Goal: Communication & Community: Answer question/provide support

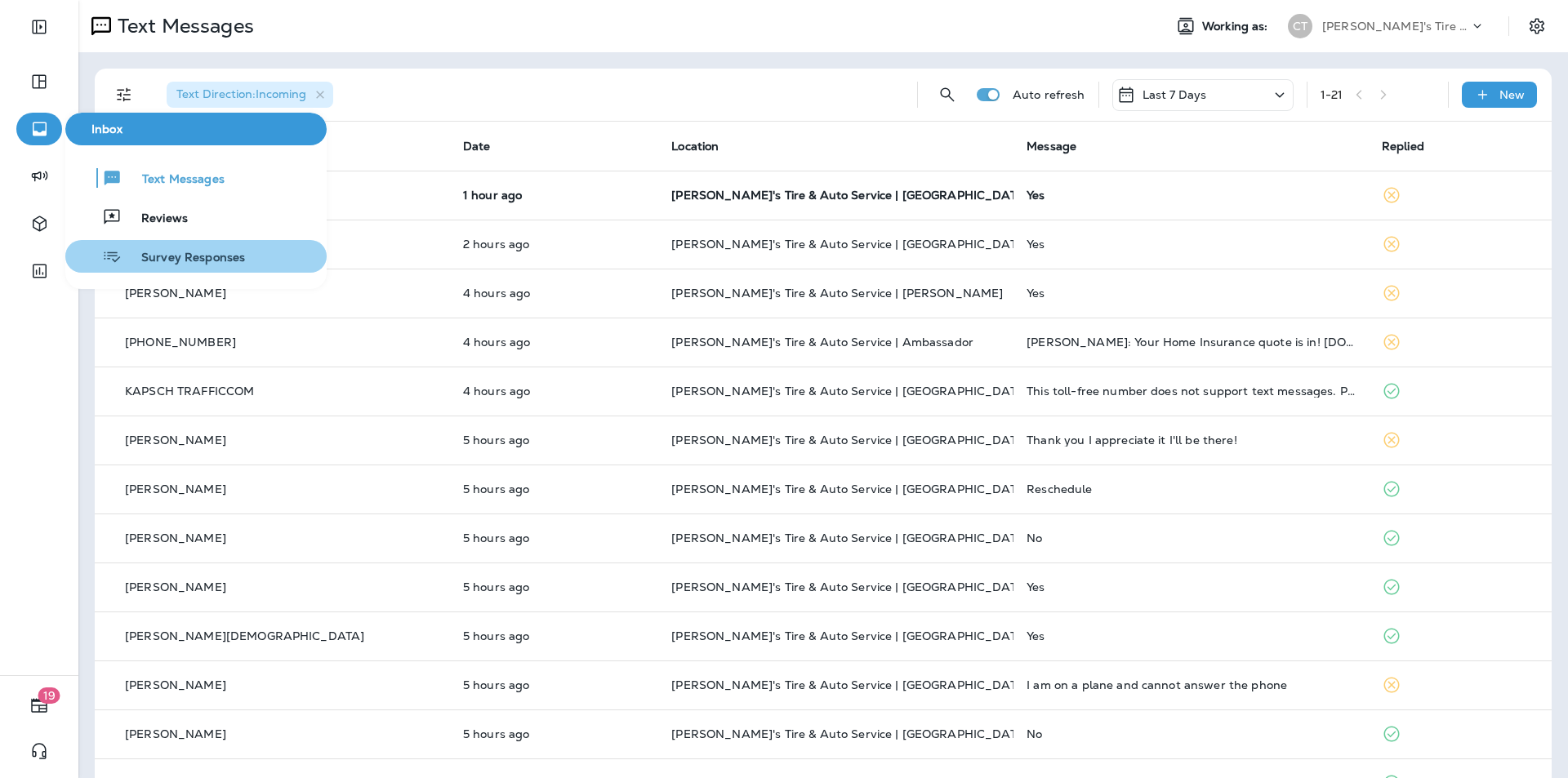
click at [172, 255] on span "Survey Responses" at bounding box center [184, 258] width 123 height 16
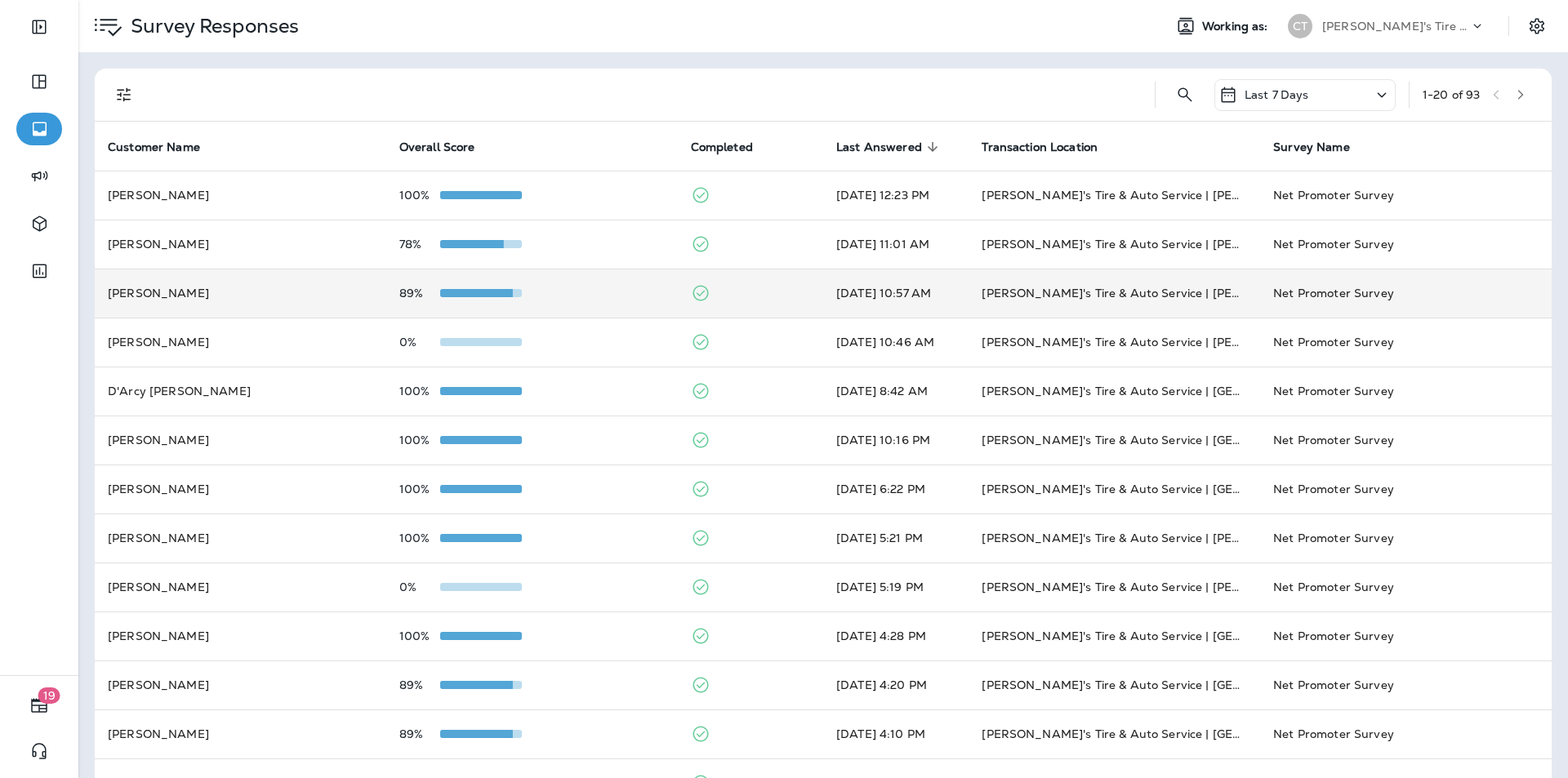
click at [593, 290] on div "89%" at bounding box center [532, 293] width 266 height 13
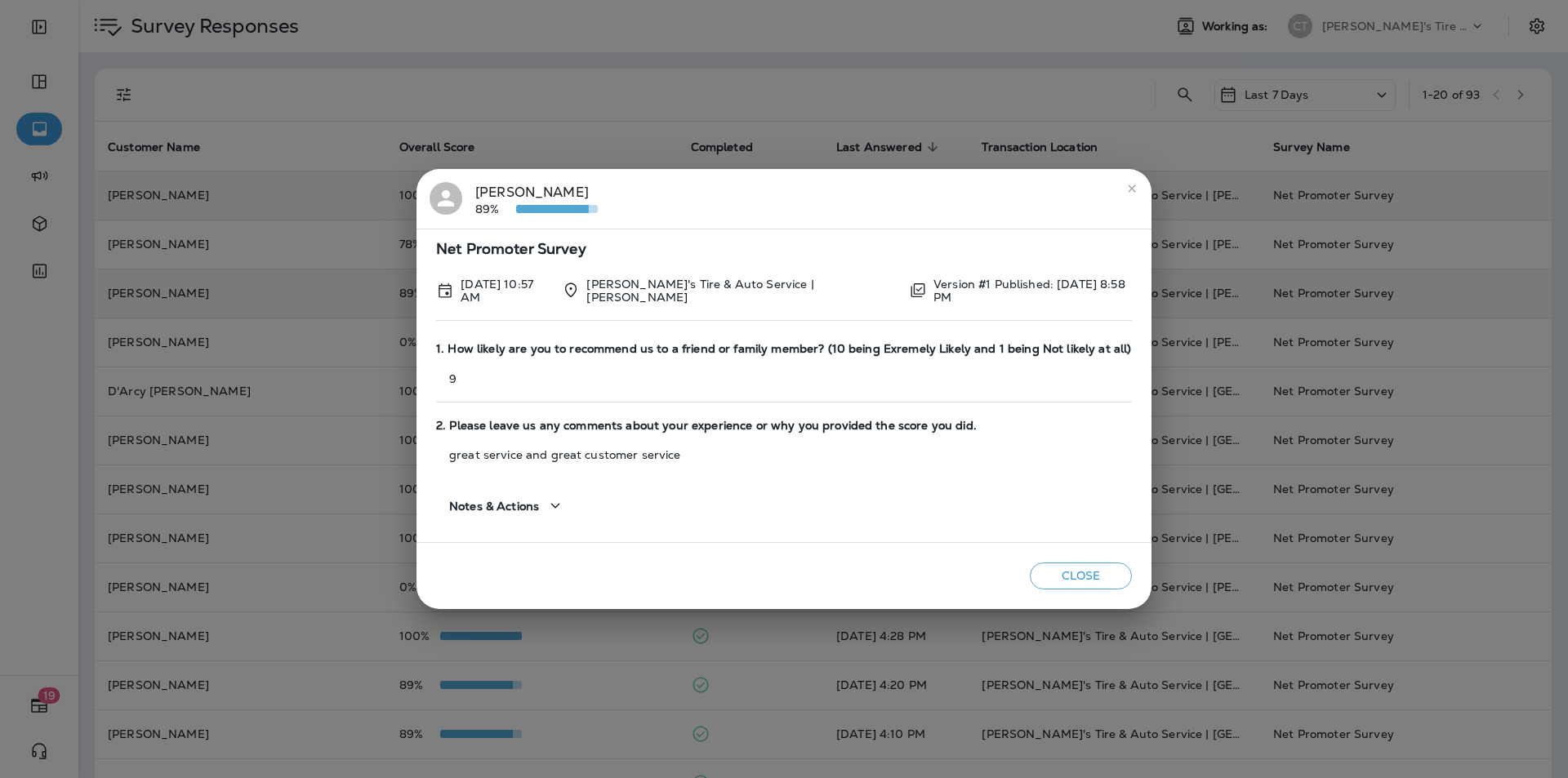
click at [1125, 187] on icon "close" at bounding box center [1132, 188] width 13 height 13
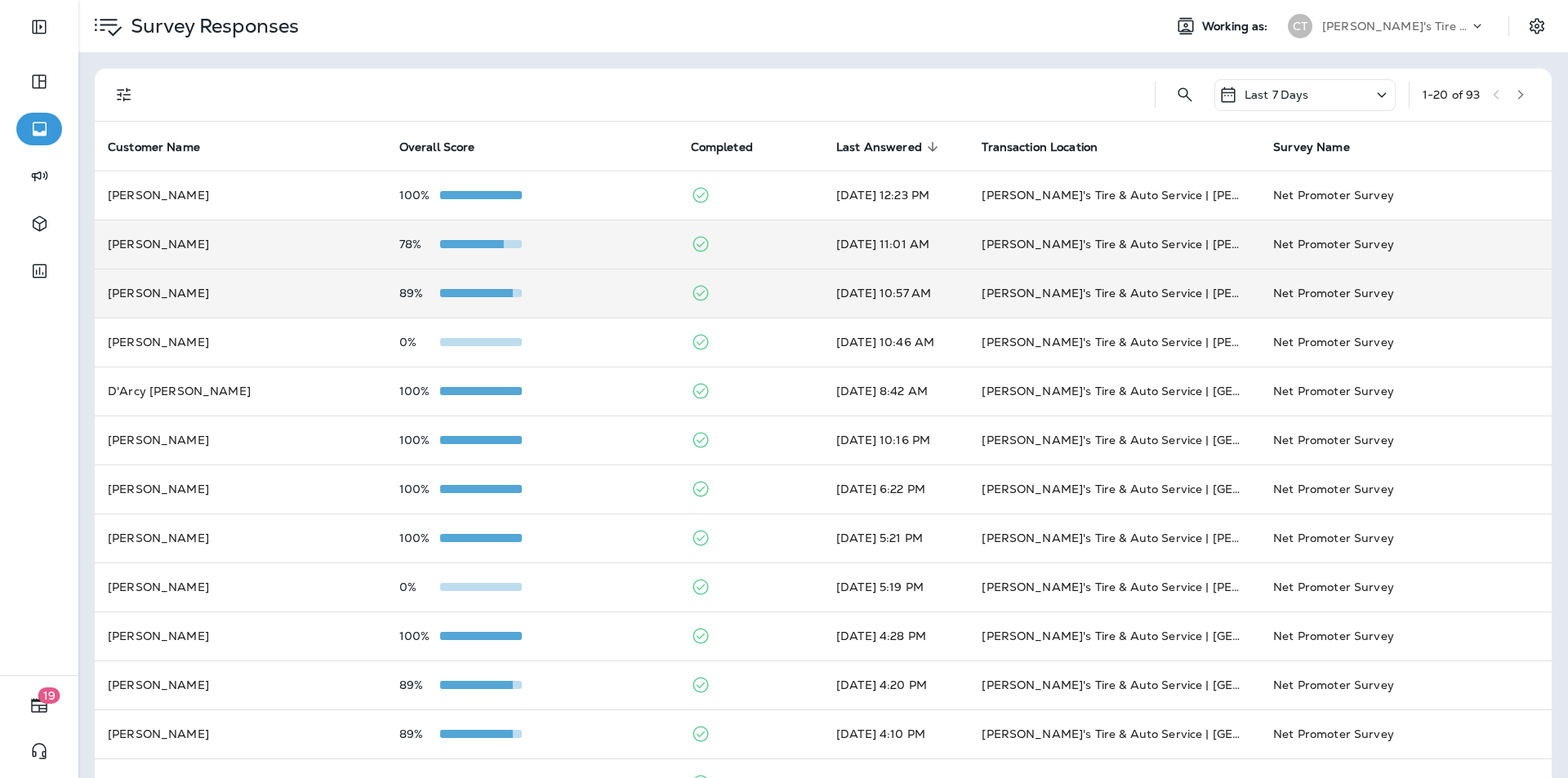
click at [597, 249] on div "78%" at bounding box center [532, 244] width 266 height 13
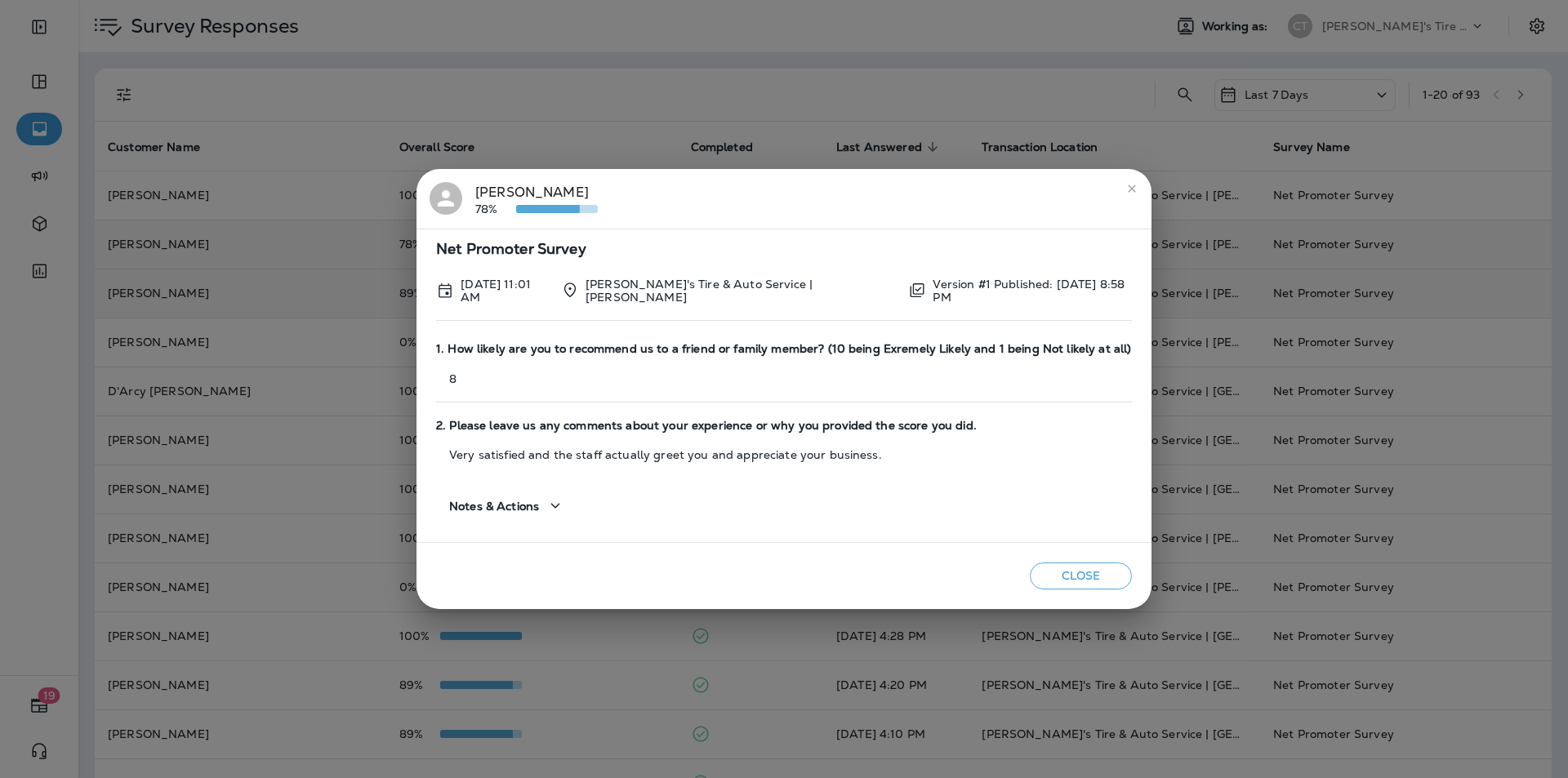
click at [1127, 189] on icon "close" at bounding box center [1132, 188] width 13 height 13
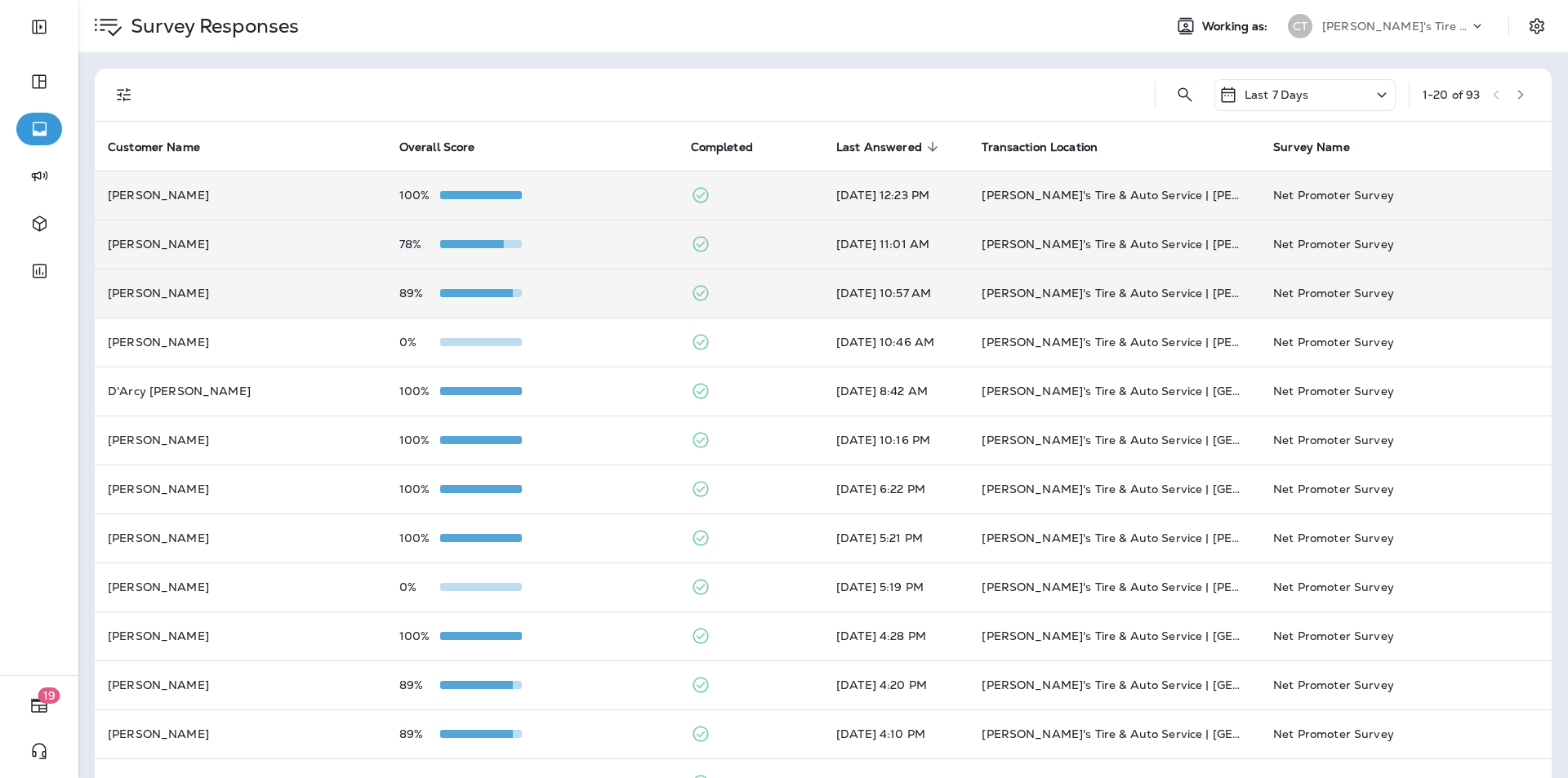
click at [577, 190] on div "100%" at bounding box center [532, 196] width 266 height 13
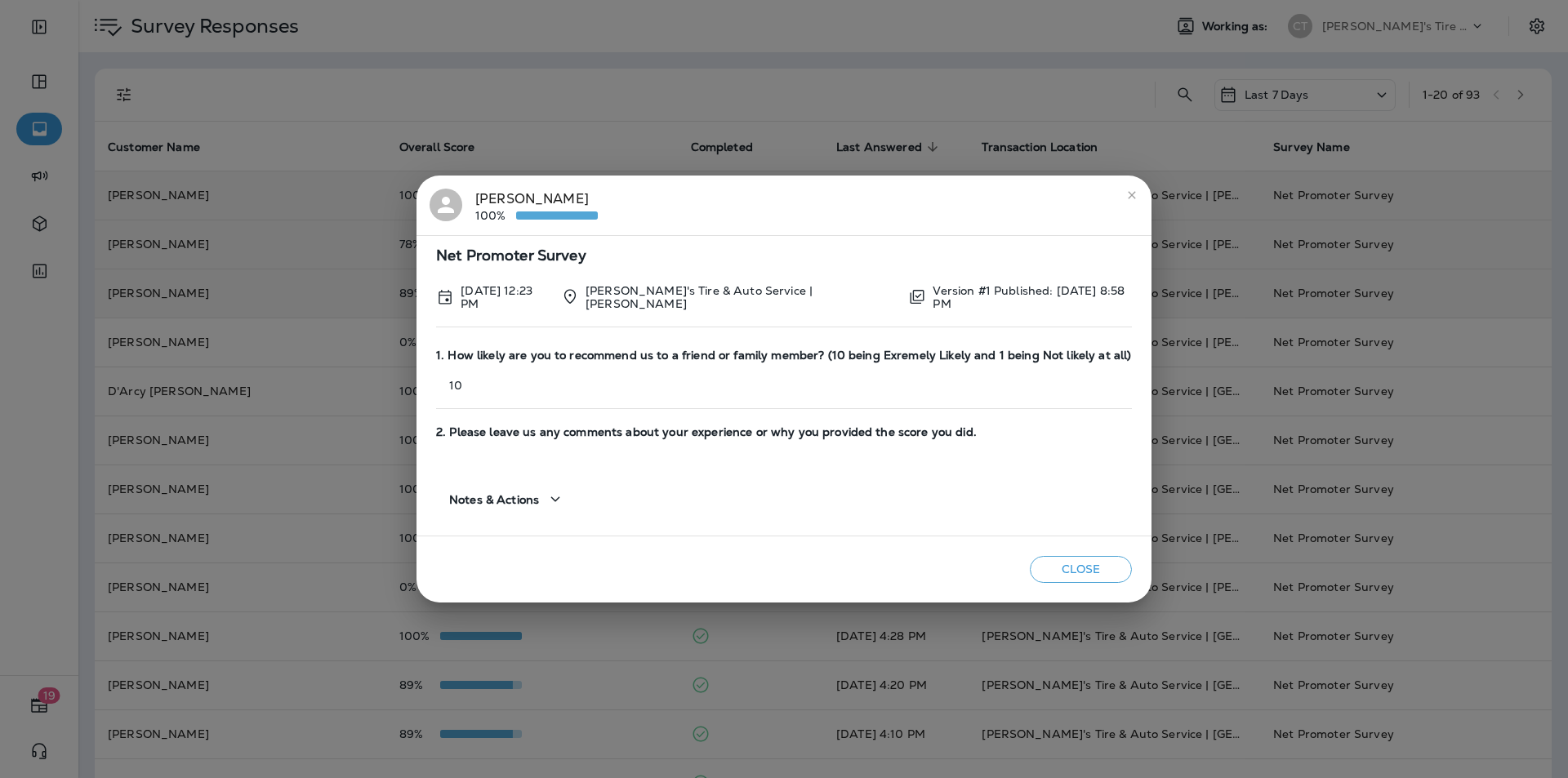
click at [1128, 196] on icon "close" at bounding box center [1132, 195] width 7 height 7
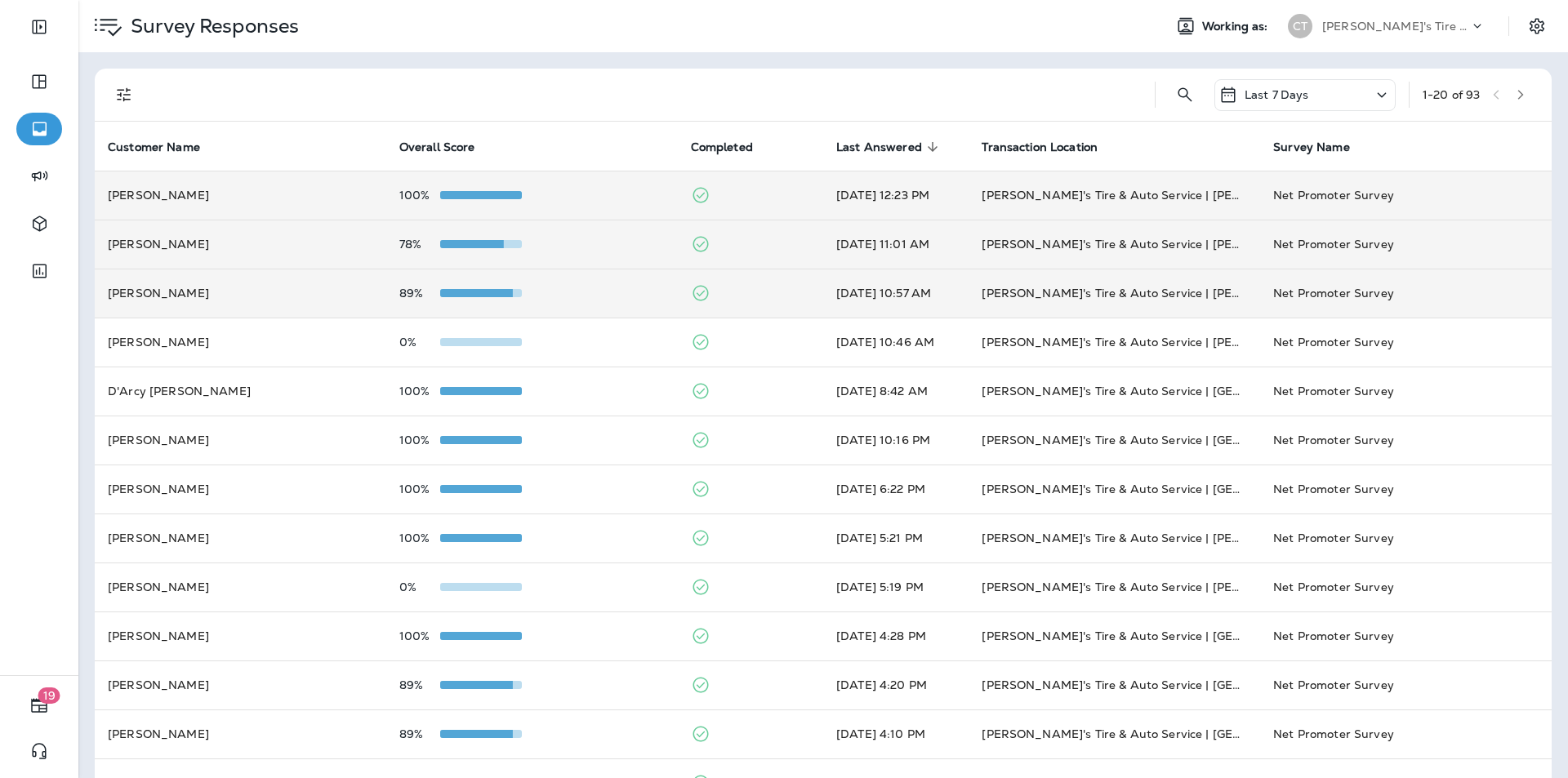
click at [599, 196] on div "100%" at bounding box center [532, 196] width 266 height 13
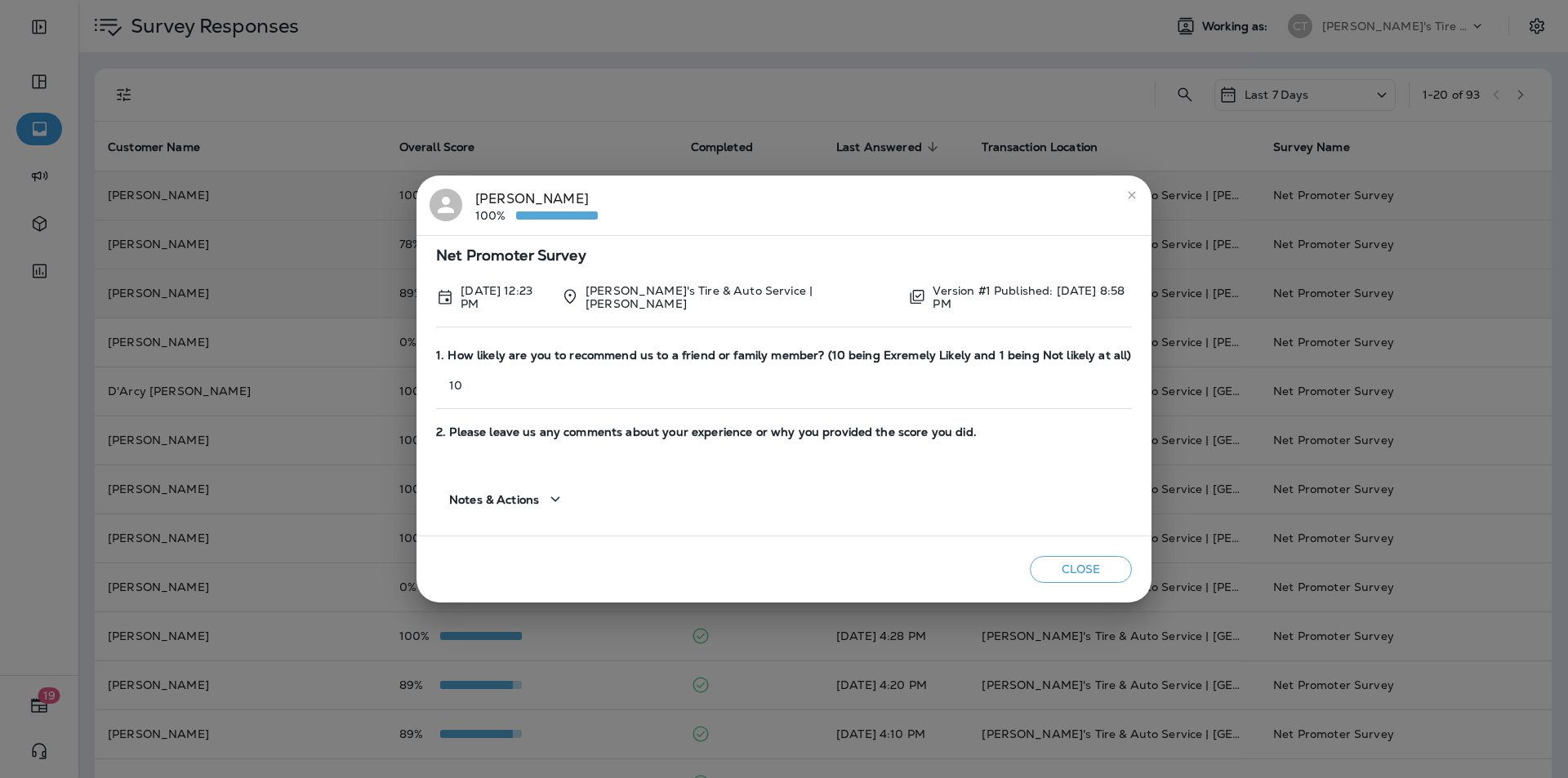
click at [1125, 194] on icon "close" at bounding box center [1132, 196] width 13 height 13
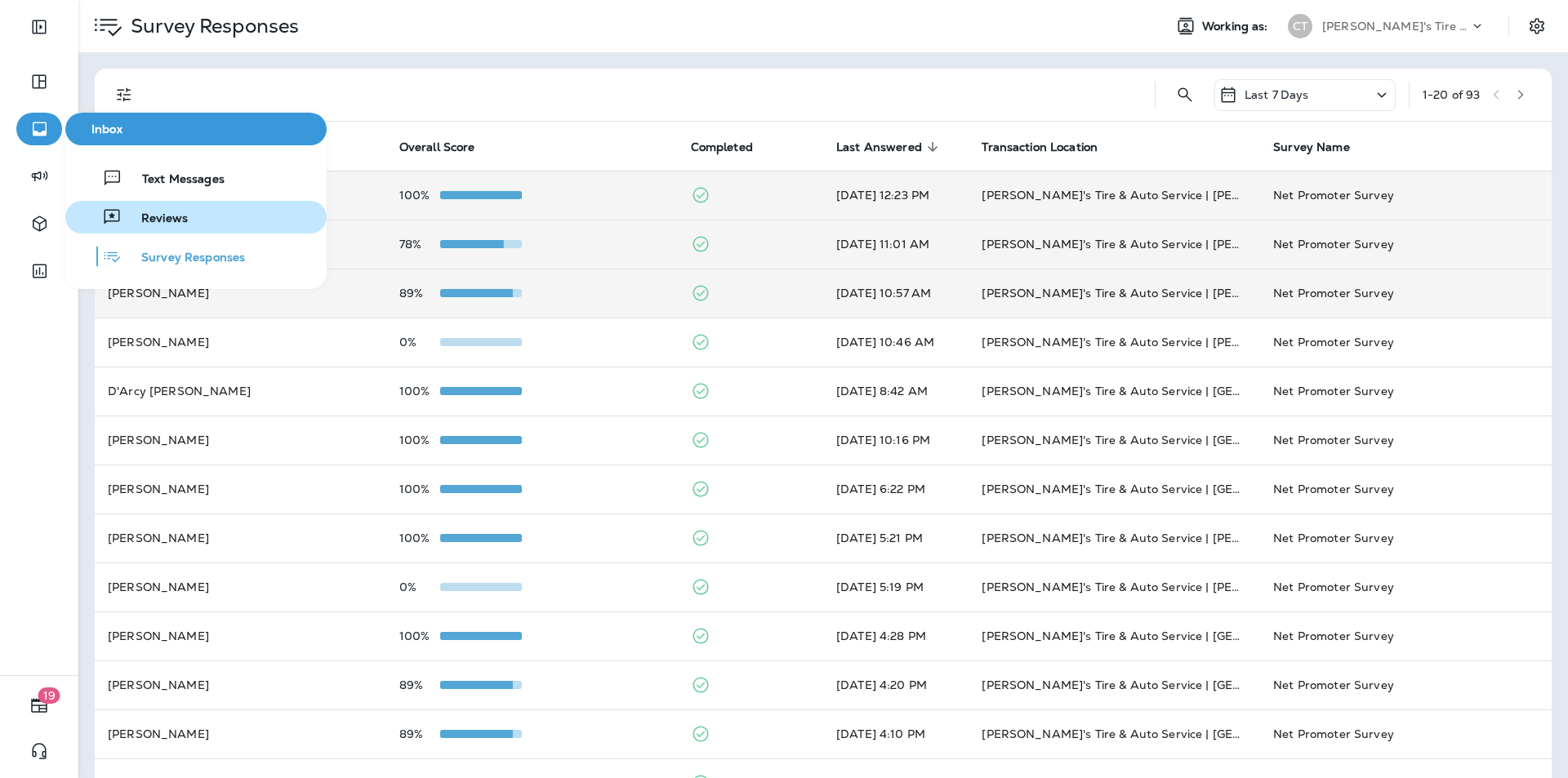
click at [155, 214] on span "Reviews" at bounding box center [155, 219] width 66 height 16
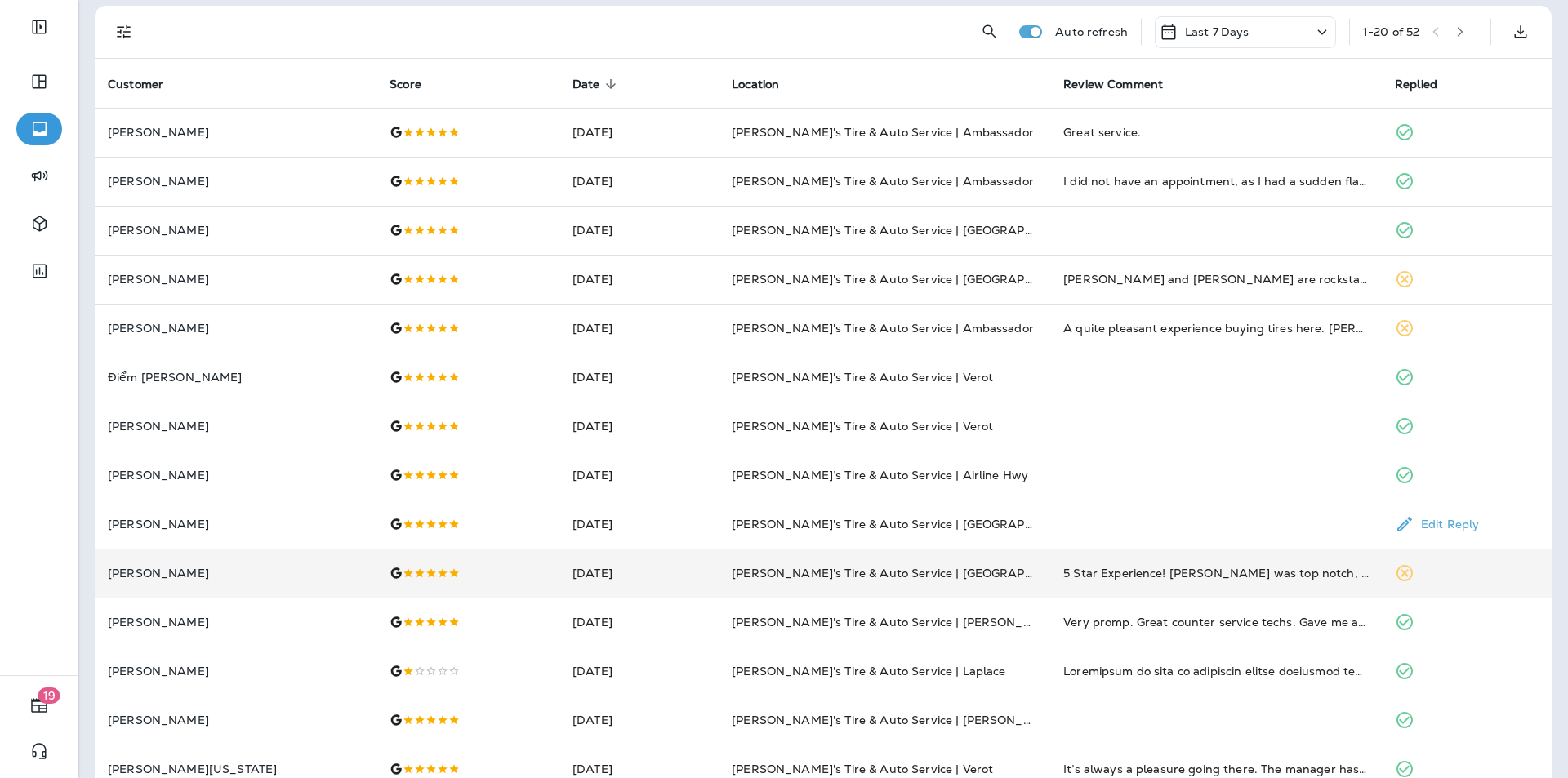
scroll to position [163, 0]
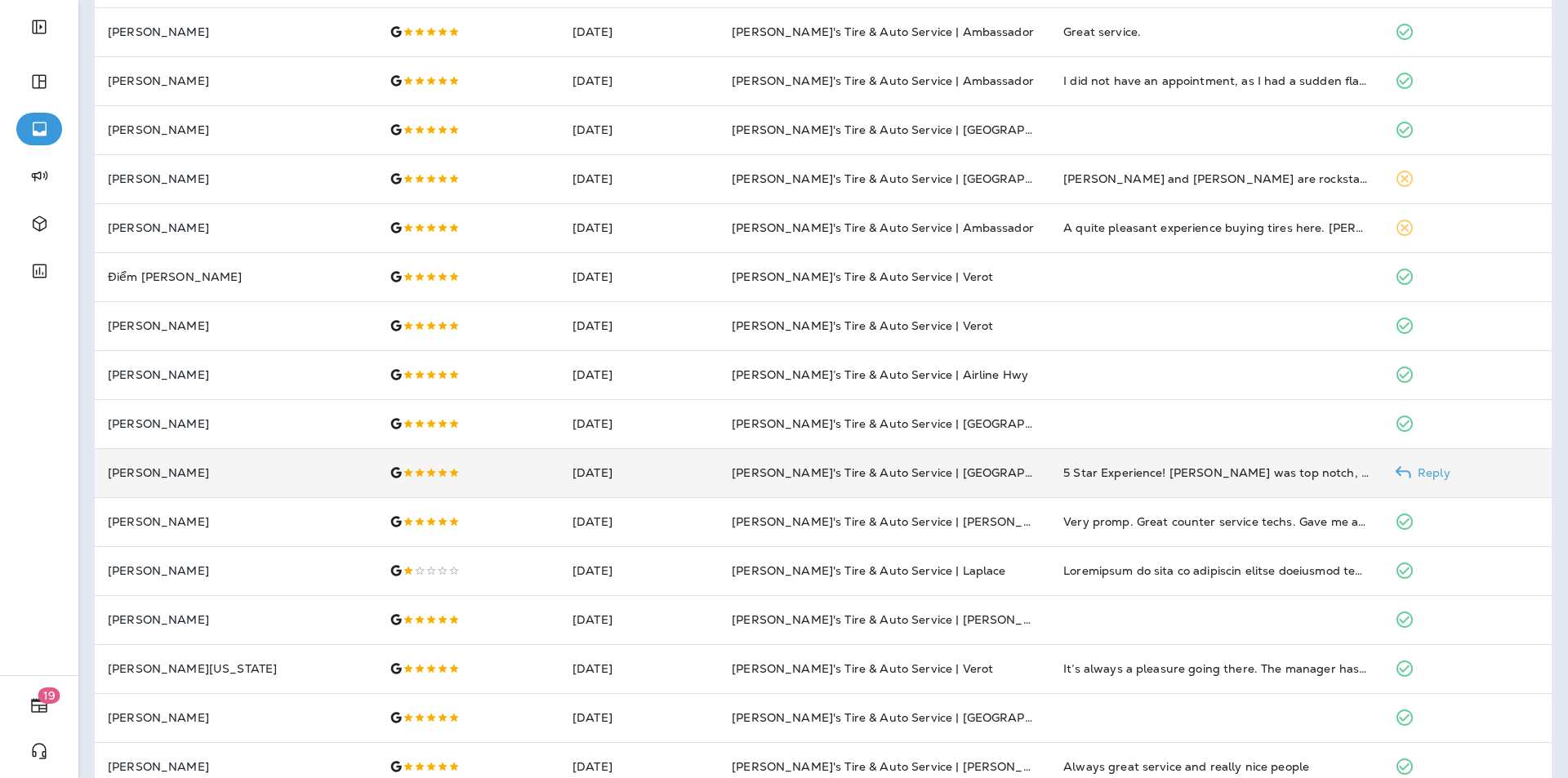
click at [1419, 472] on p "Reply" at bounding box center [1431, 473] width 39 height 13
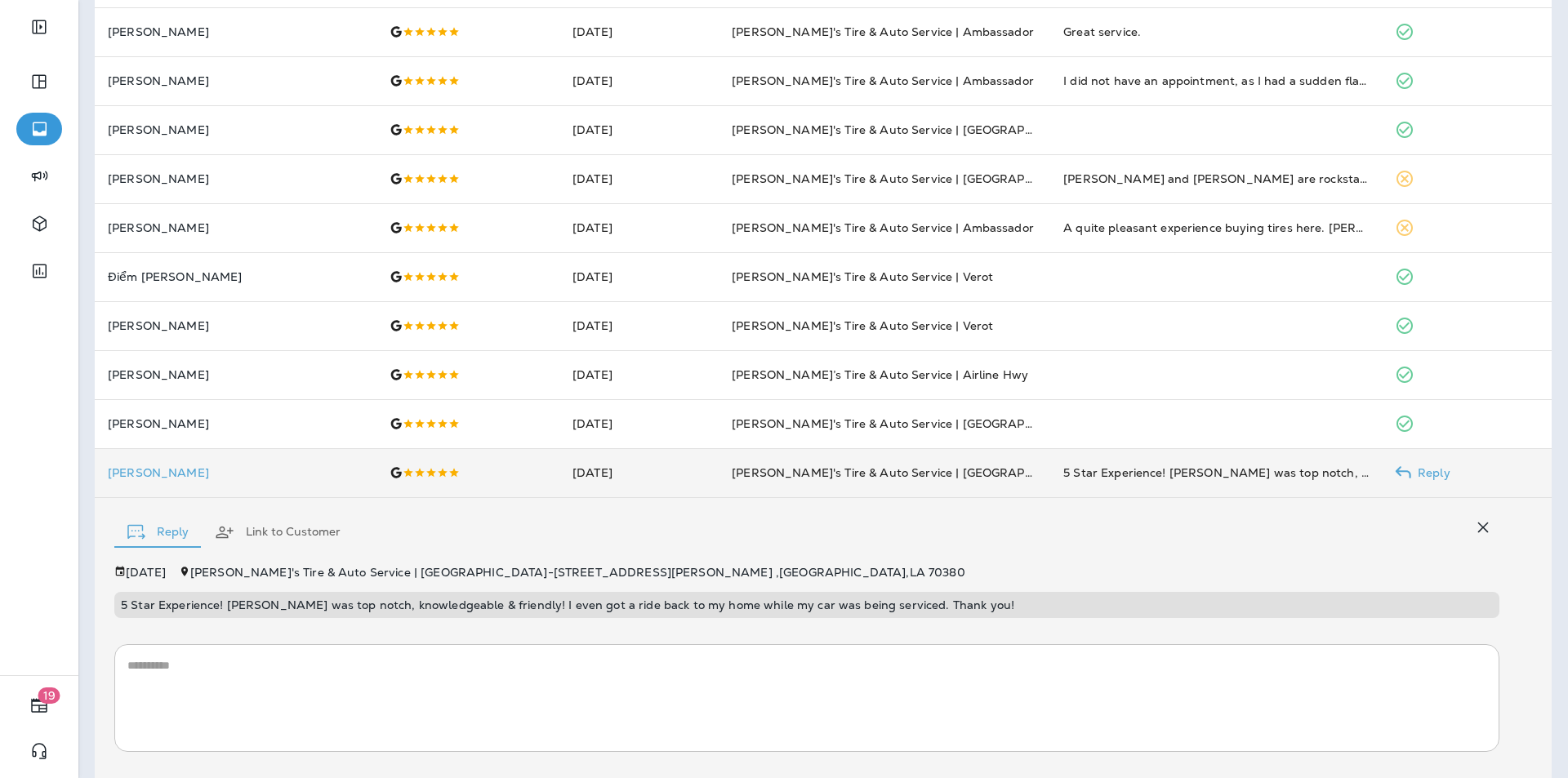
scroll to position [260, 0]
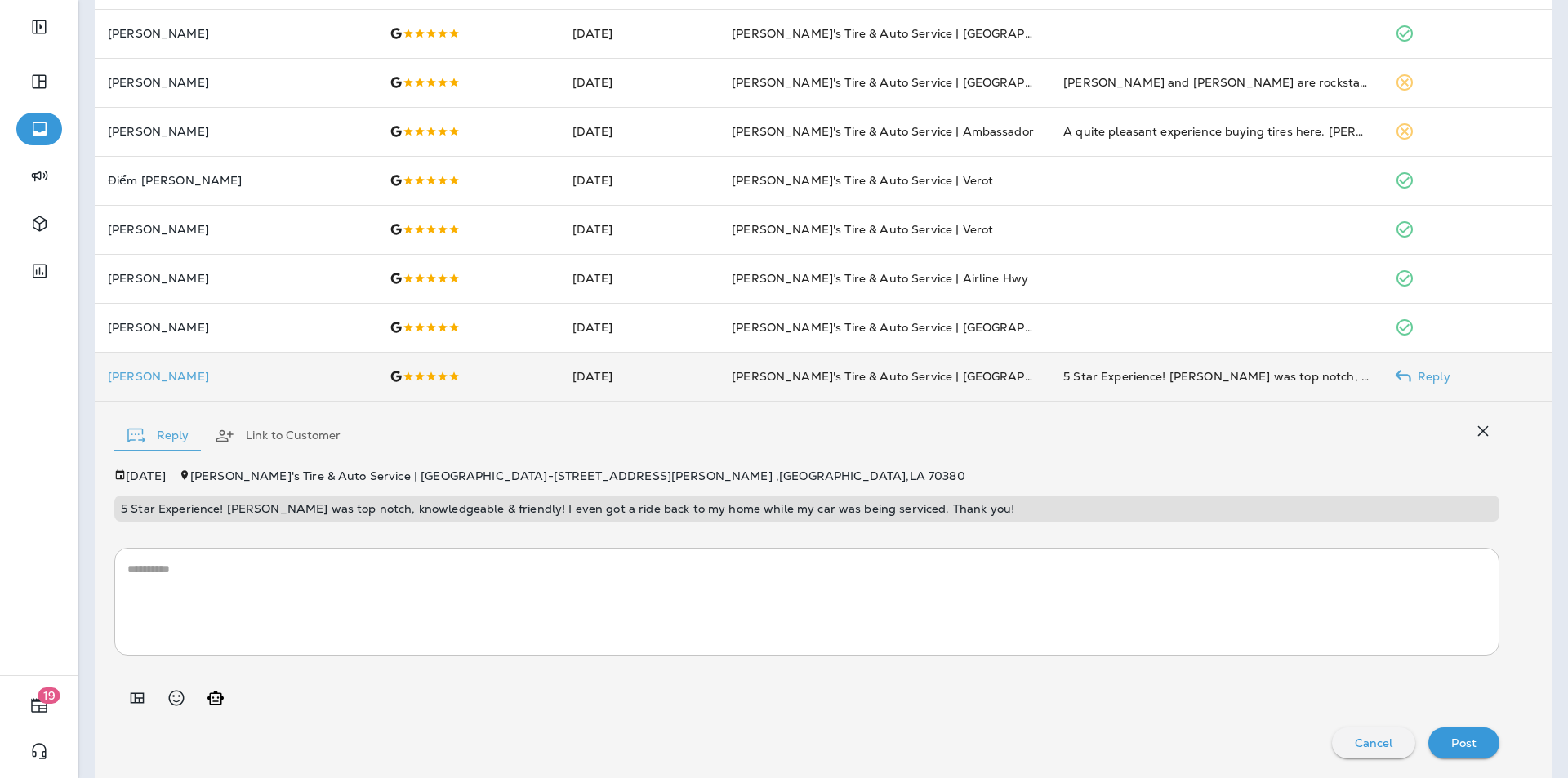
click at [218, 699] on icon "Generate AI response" at bounding box center [215, 698] width 20 height 20
type textarea "**********"
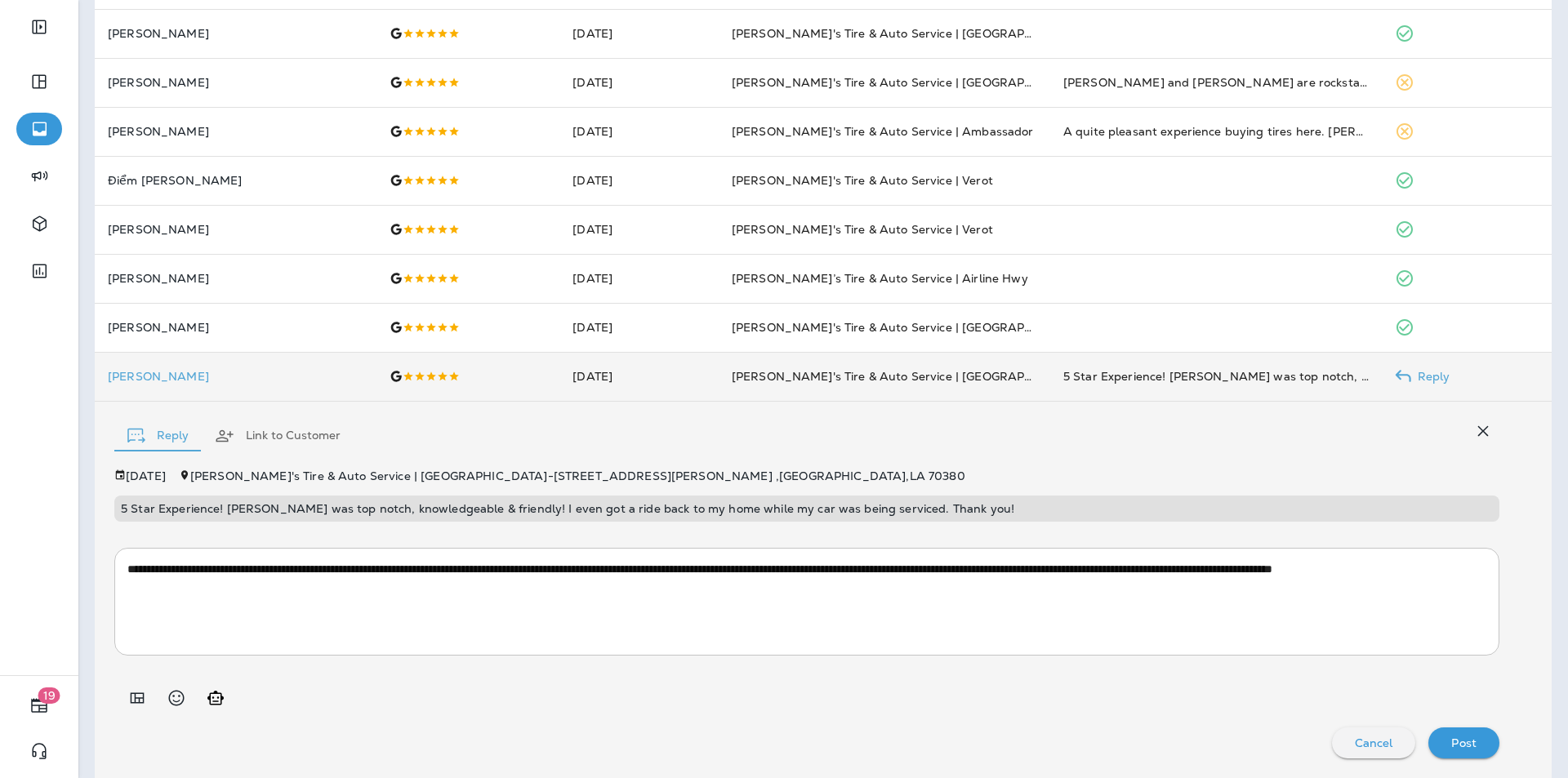
click at [1463, 741] on p "Post" at bounding box center [1464, 744] width 25 height 13
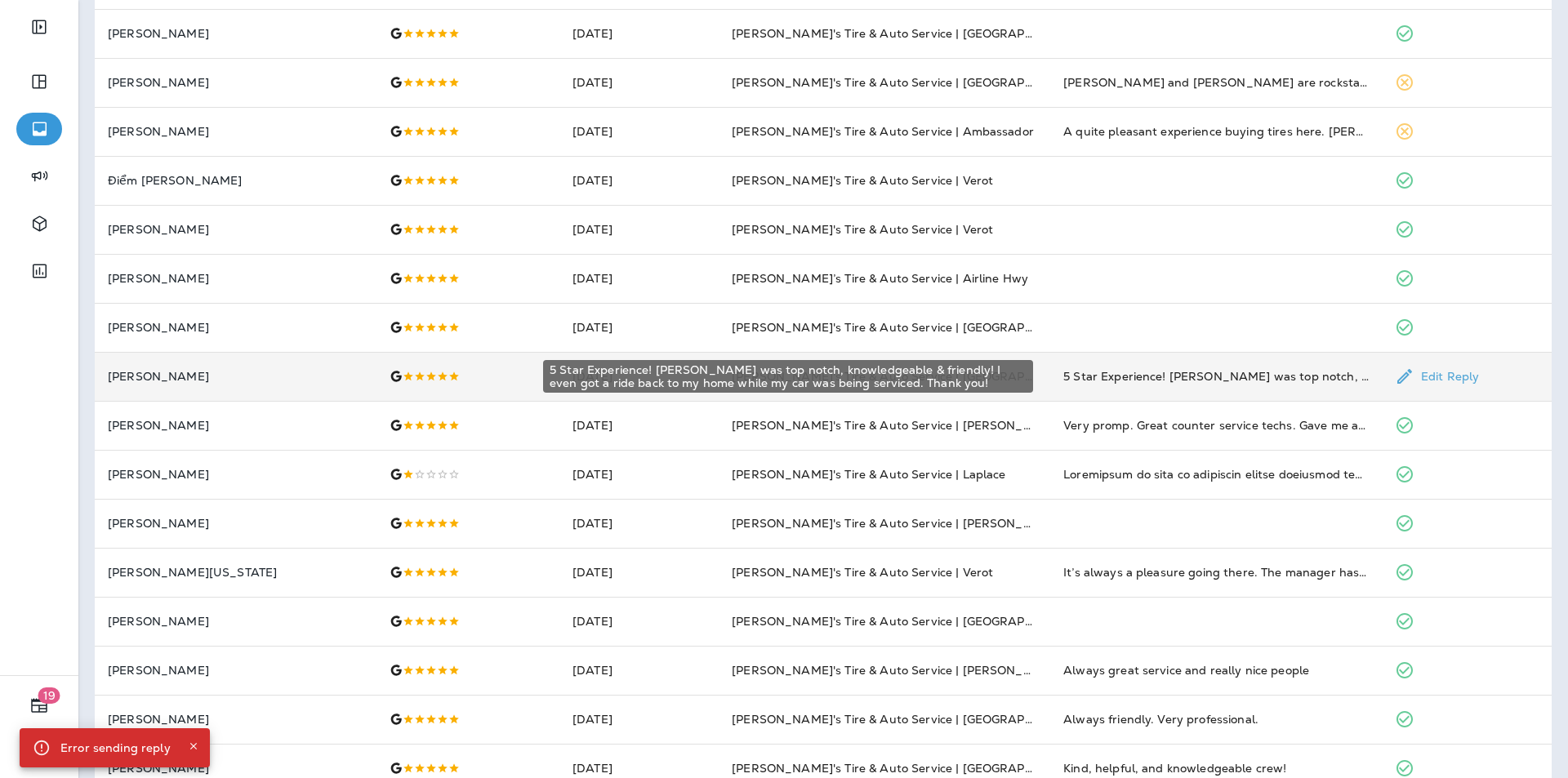
click at [1170, 371] on div "5 Star Experience! [PERSON_NAME] was top notch, knowledgeable & friendly! I eve…" at bounding box center [1216, 376] width 306 height 17
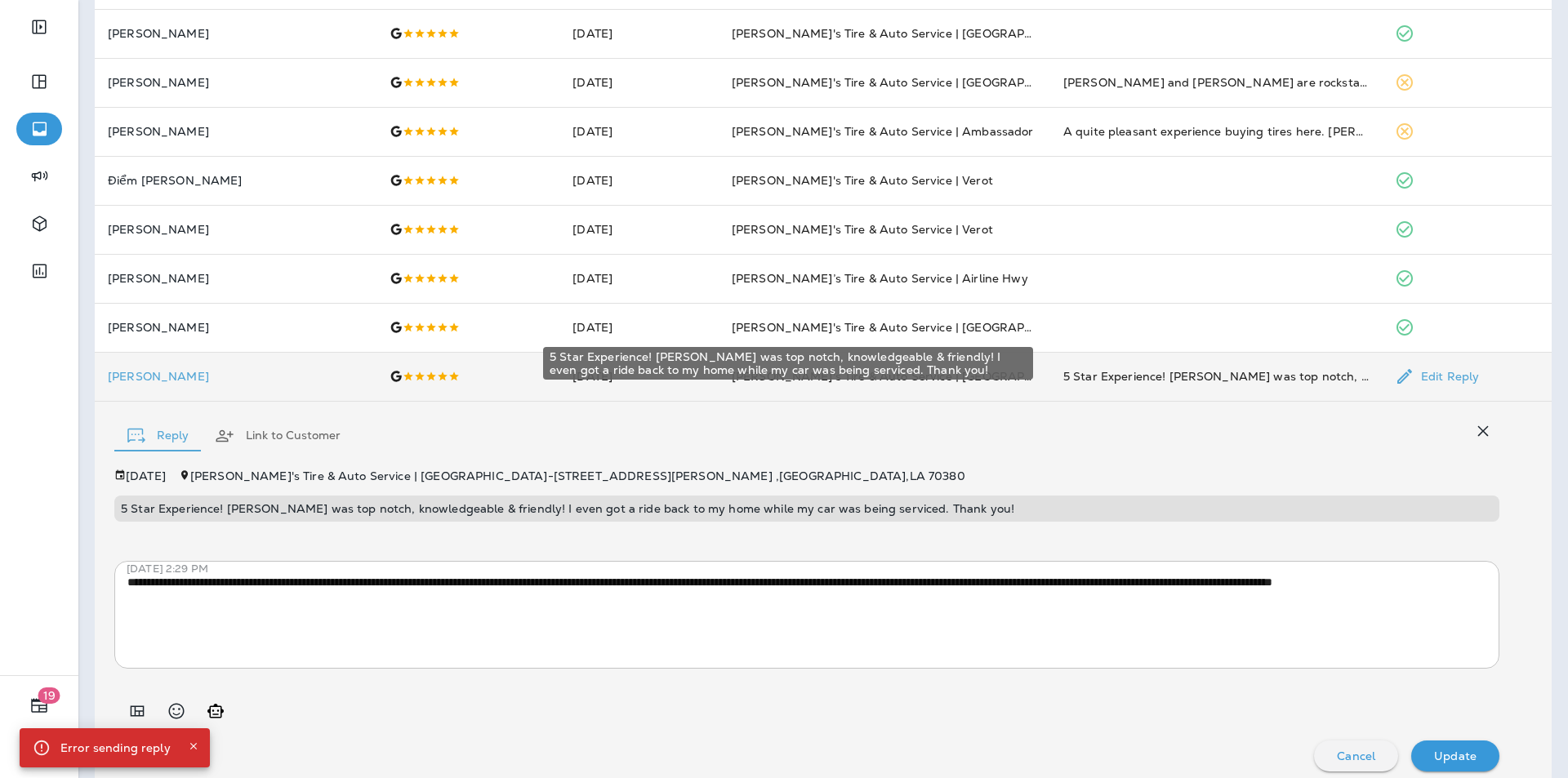
scroll to position [273, 0]
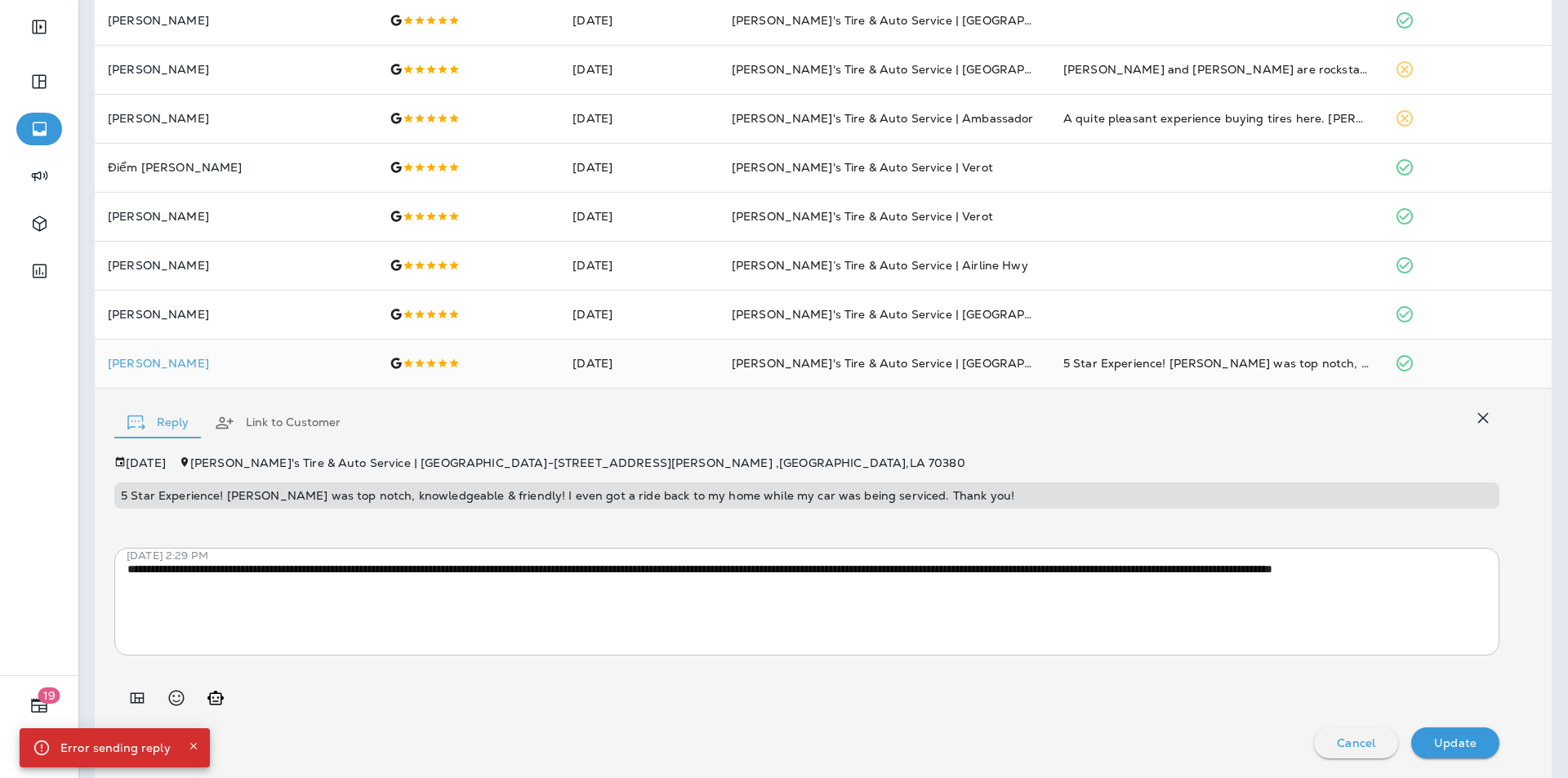
click at [903, 432] on div "Reply Link to Customer" at bounding box center [807, 418] width 1385 height 49
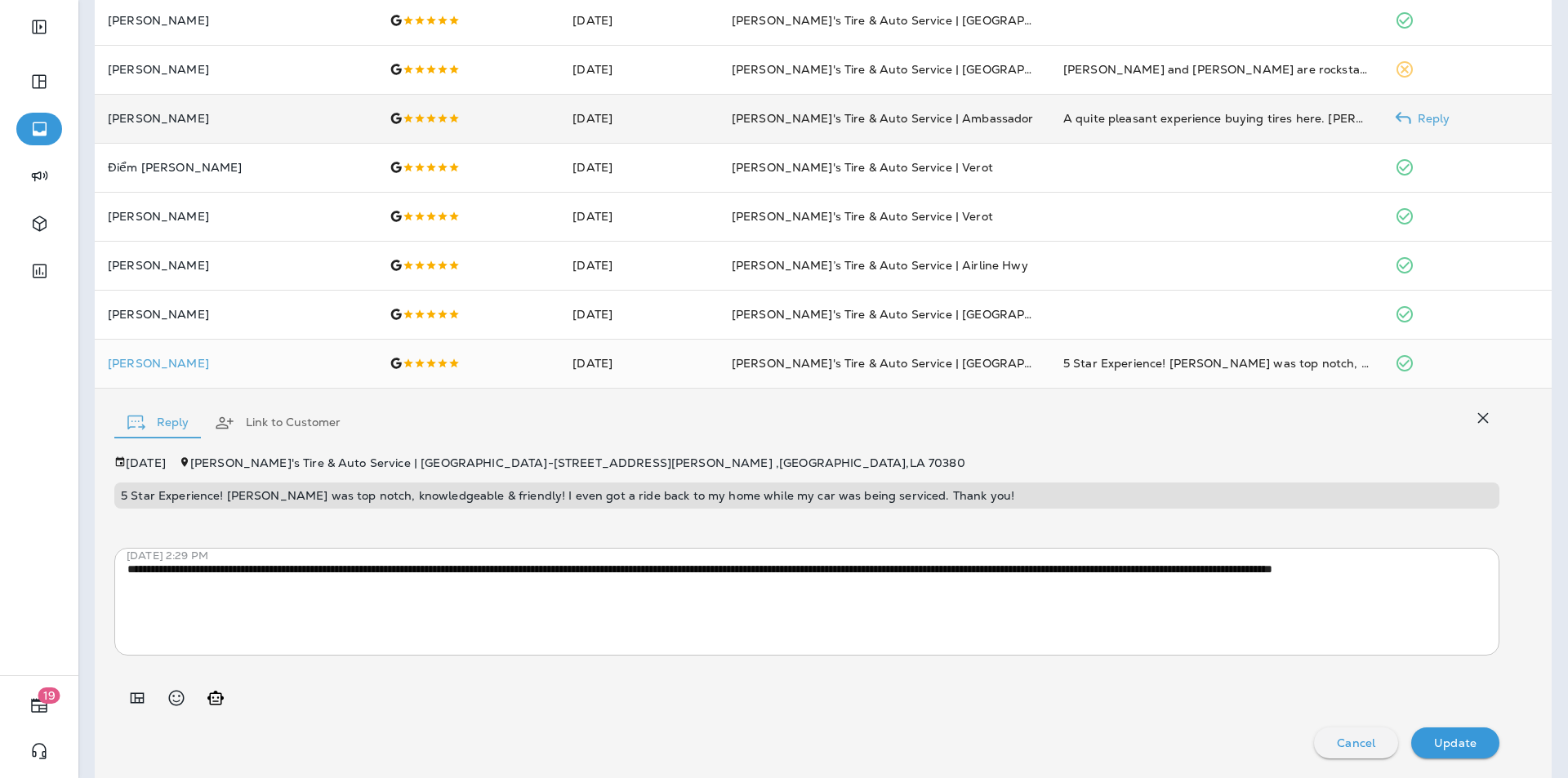
scroll to position [0, 0]
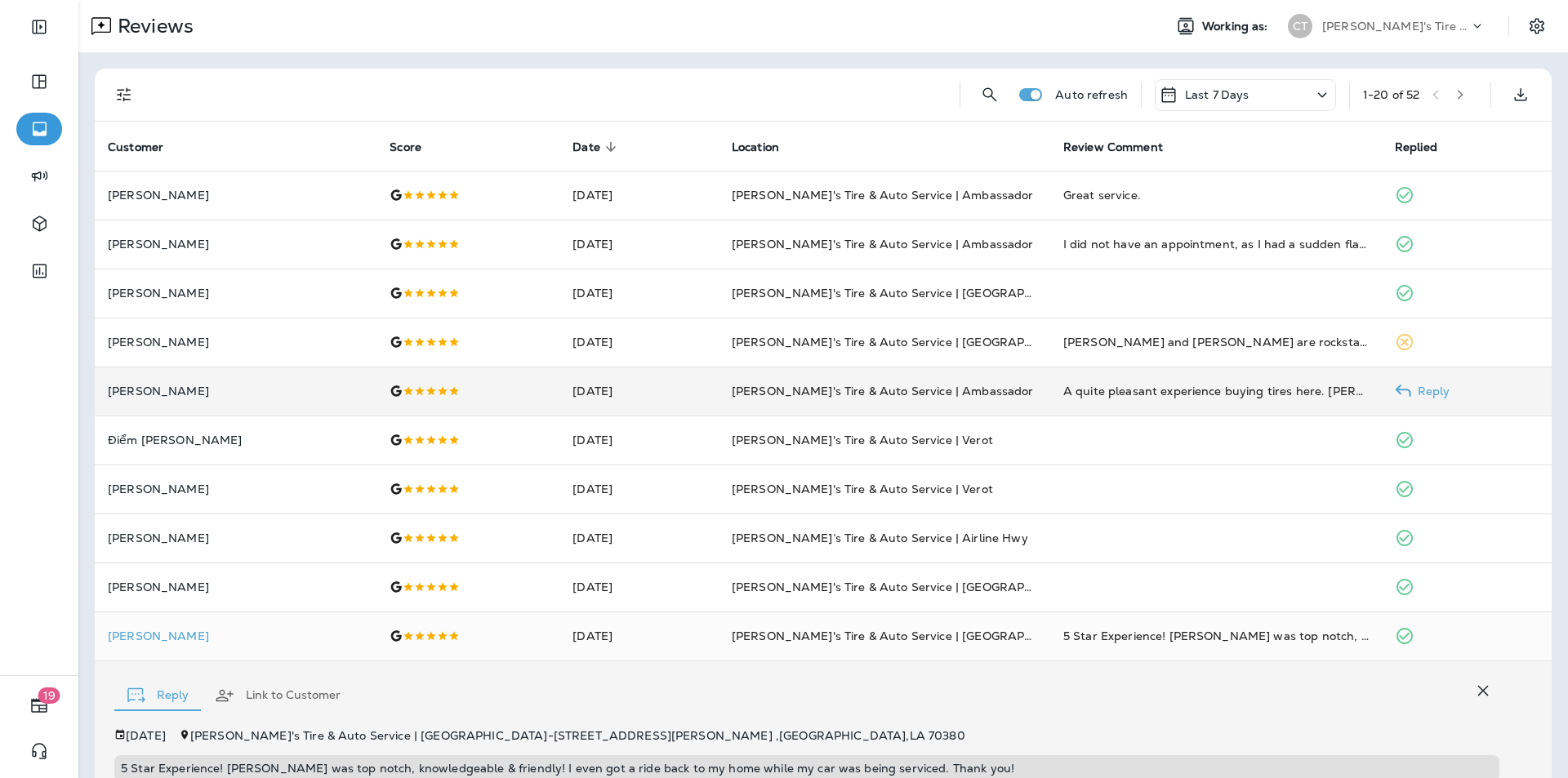
click at [1418, 389] on p "Reply" at bounding box center [1431, 391] width 39 height 13
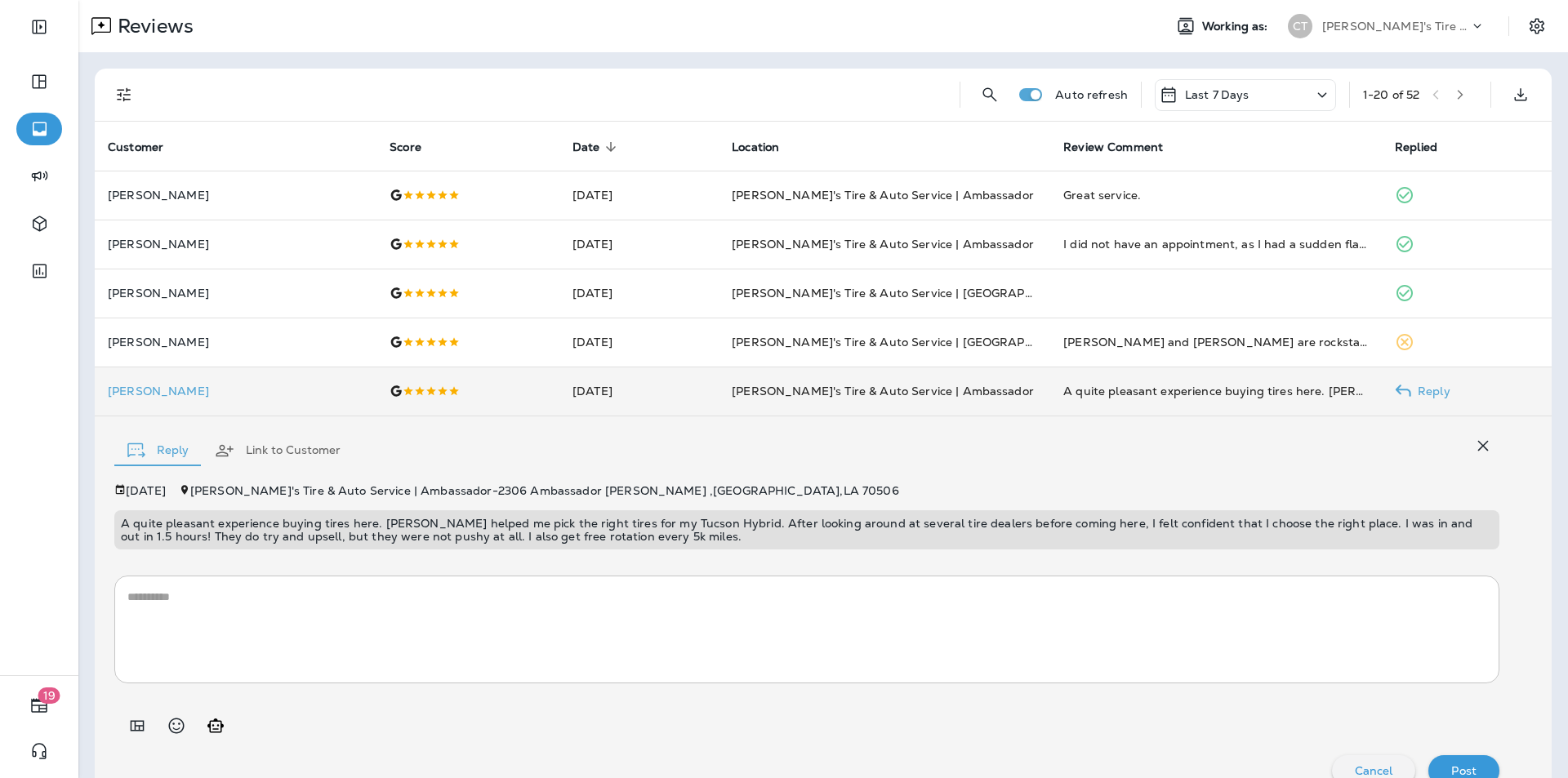
scroll to position [28, 0]
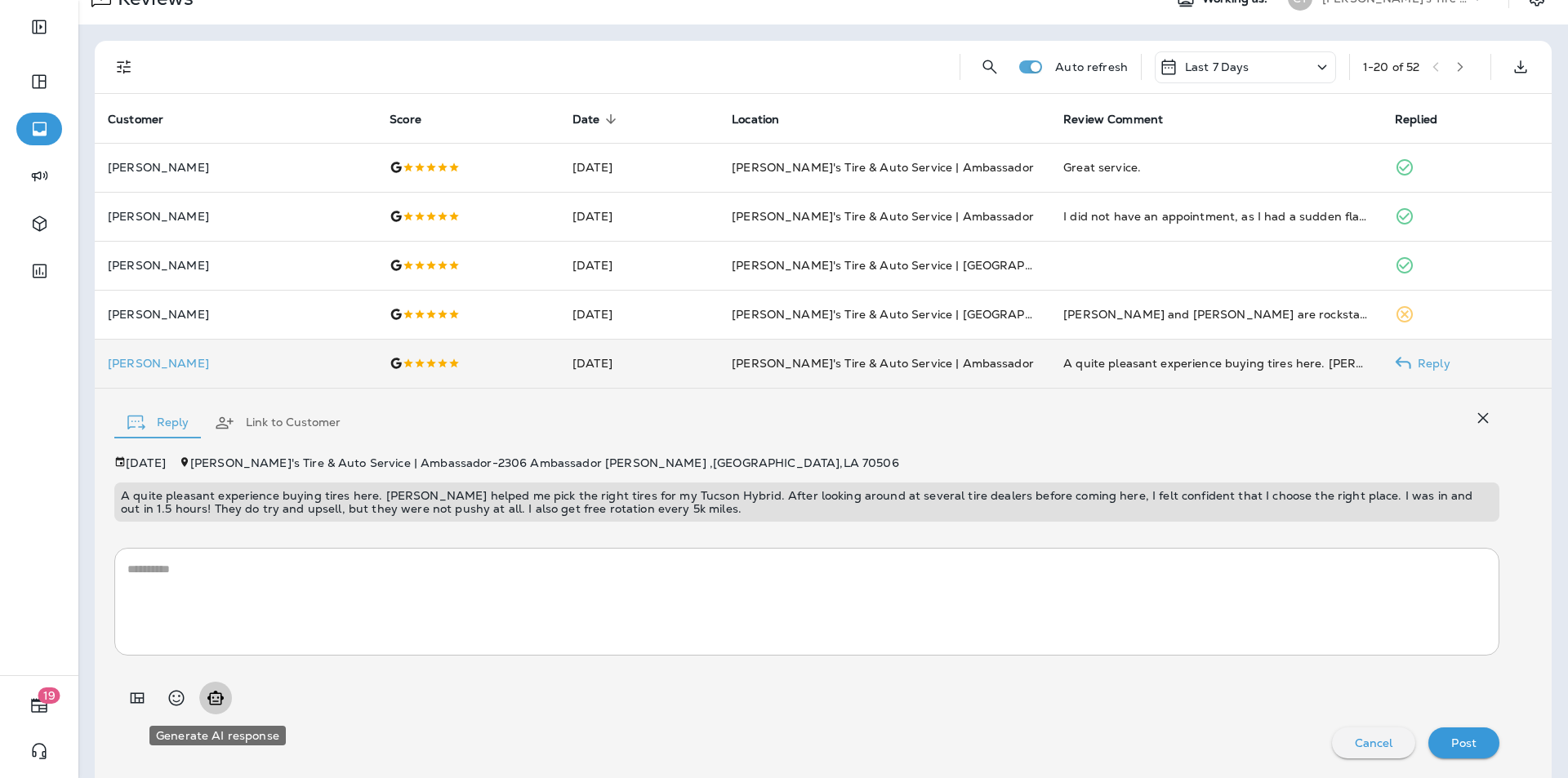
click at [214, 701] on icon "Generate AI response" at bounding box center [216, 698] width 17 height 14
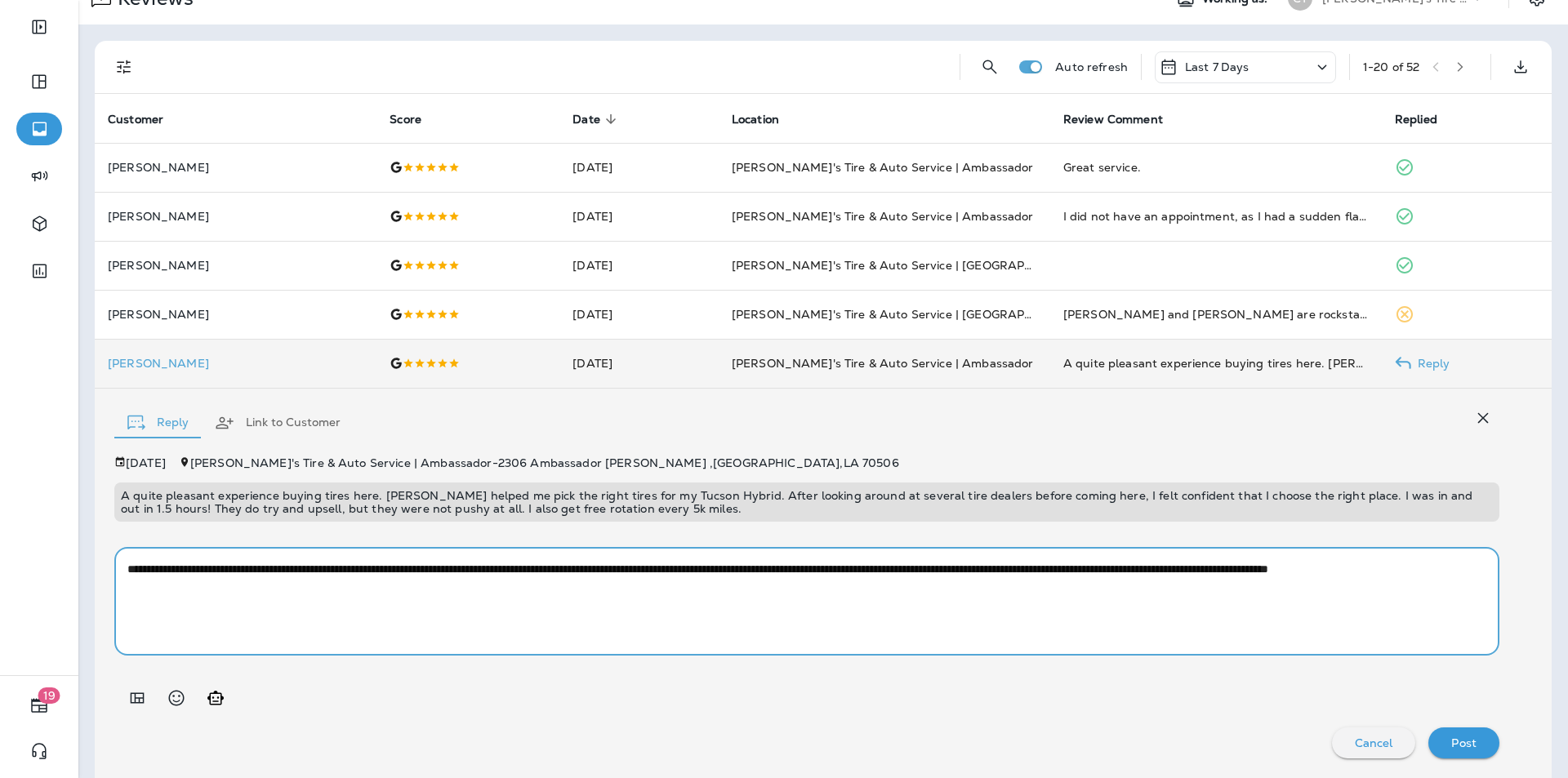
drag, startPoint x: 286, startPoint y: 586, endPoint x: 269, endPoint y: 589, distance: 17.3
click at [269, 589] on textarea "**********" at bounding box center [801, 602] width 1347 height 82
type textarea "**********"
click at [1455, 742] on p "Post" at bounding box center [1464, 744] width 25 height 13
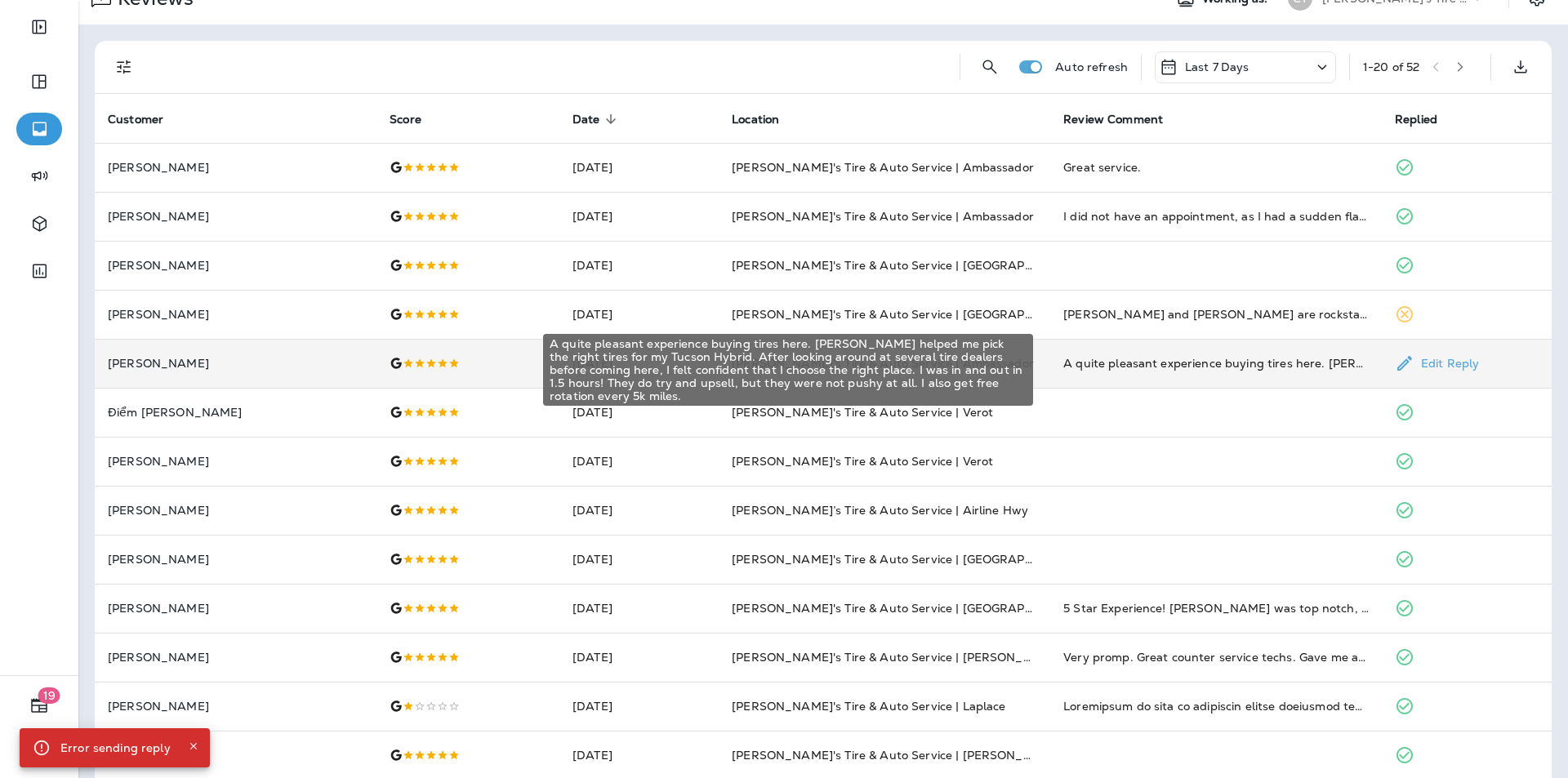
click at [1199, 362] on div "A quite pleasant experience buying tires here. [PERSON_NAME] helped me pick the…" at bounding box center [1216, 363] width 306 height 17
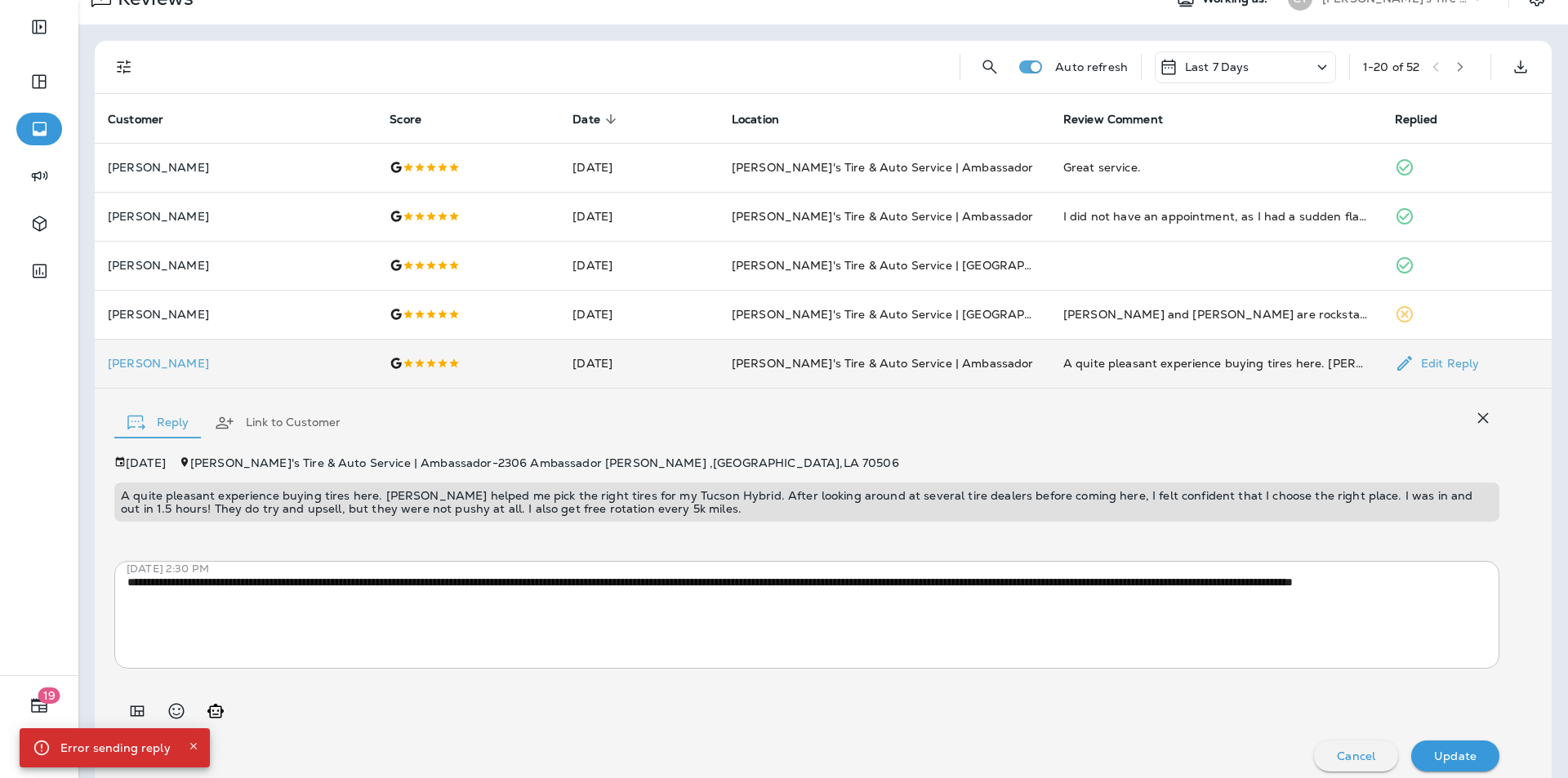
scroll to position [41, 0]
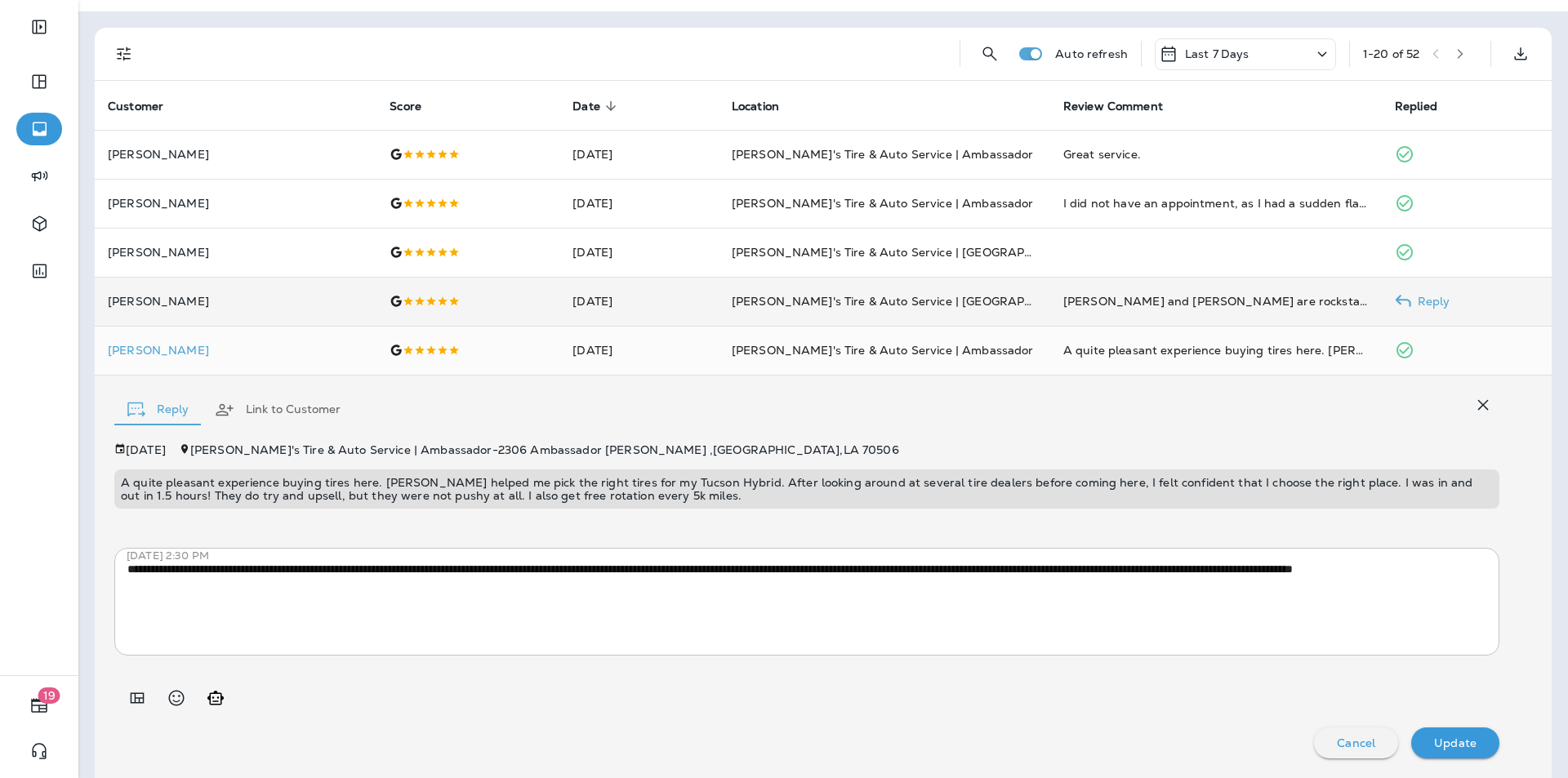
click at [1421, 299] on p "Reply" at bounding box center [1431, 301] width 39 height 13
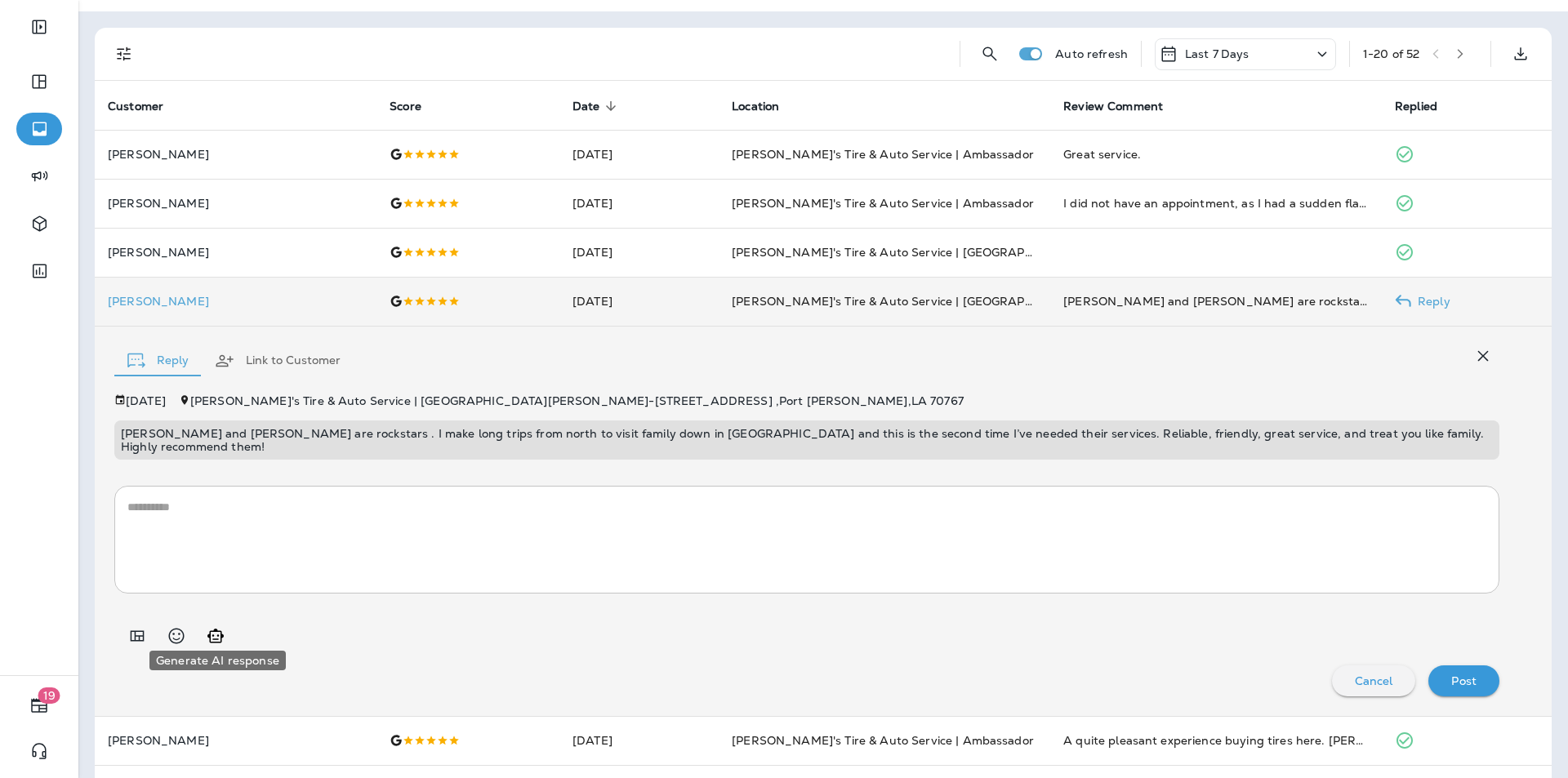
click at [216, 626] on icon "Generate AI response" at bounding box center [215, 635] width 20 height 20
type textarea "**********"
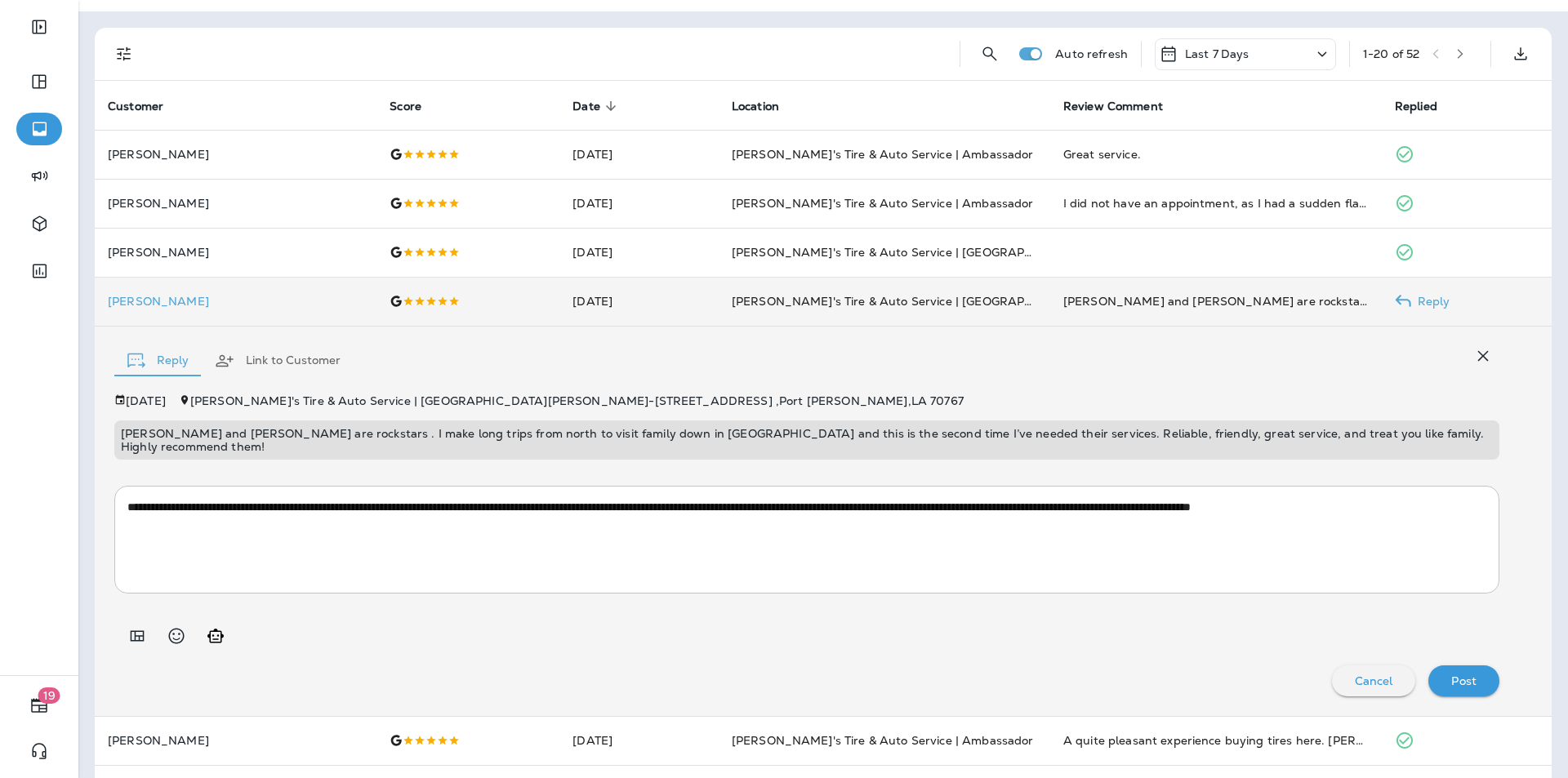
click at [1461, 675] on p "Post" at bounding box center [1464, 681] width 25 height 13
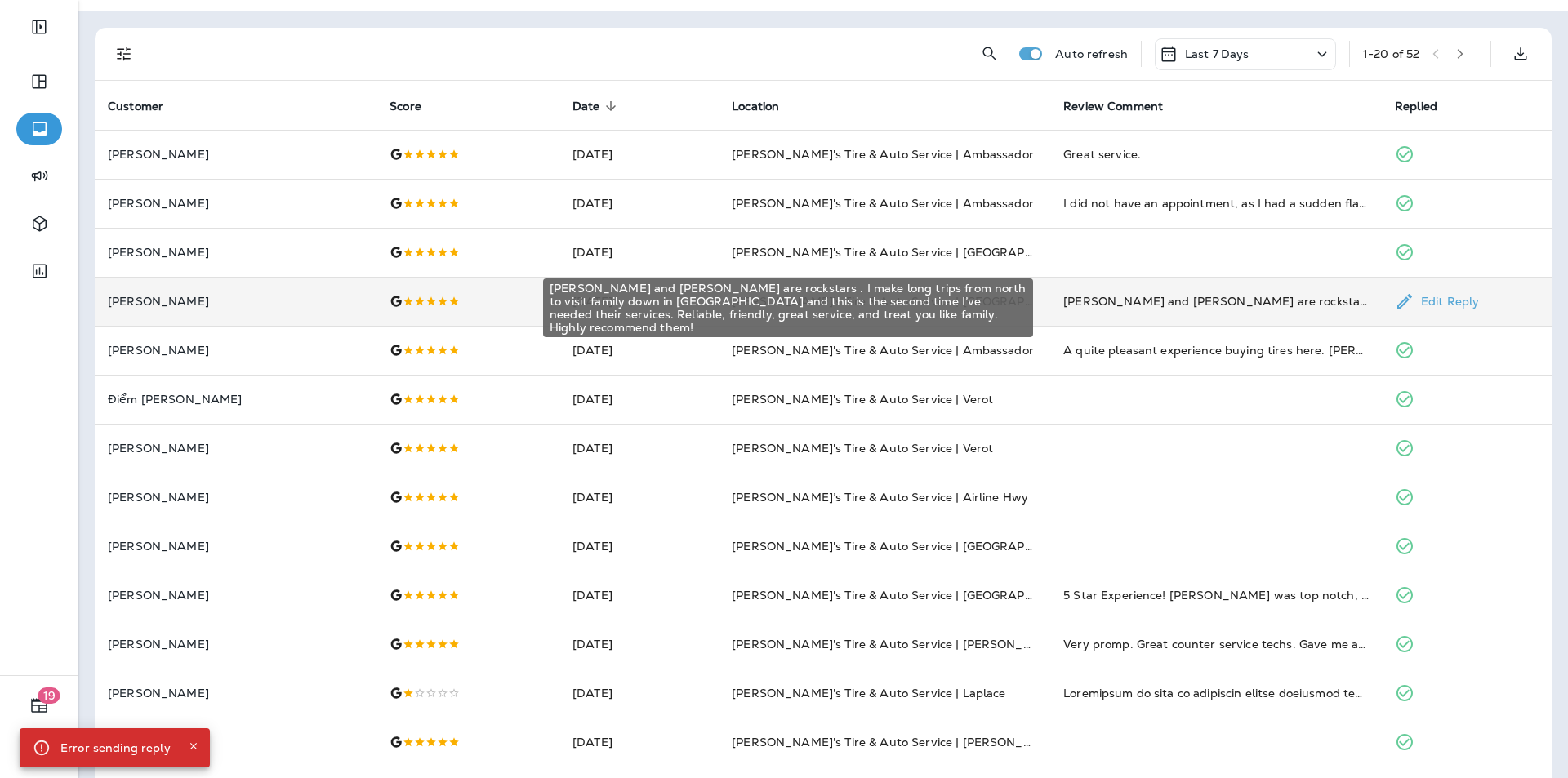
click at [1227, 300] on div "[PERSON_NAME] and [PERSON_NAME] are rockstars . I make long trips from north to…" at bounding box center [1216, 302] width 306 height 17
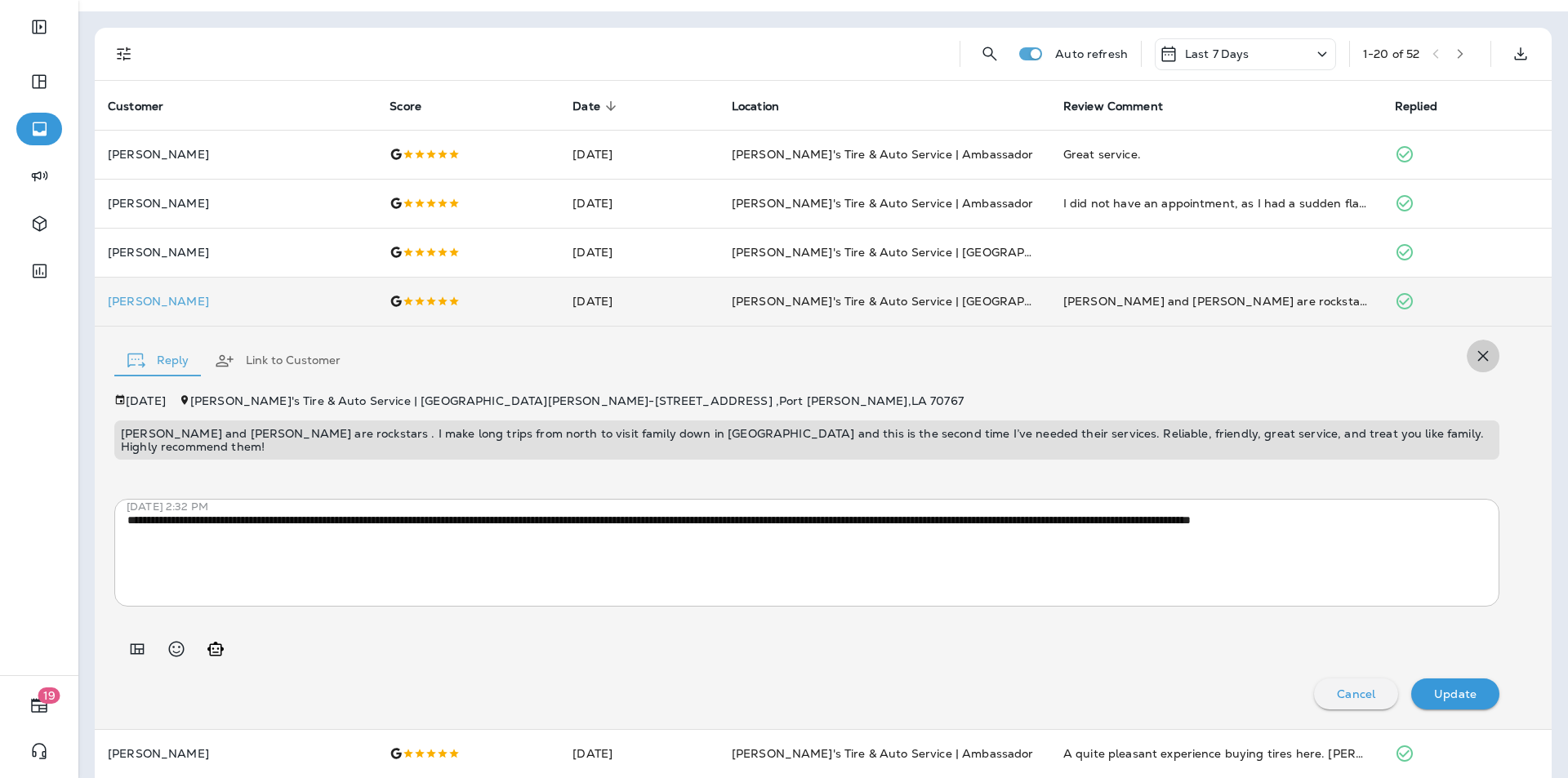
click at [1474, 354] on icon "button" at bounding box center [1482, 356] width 20 height 20
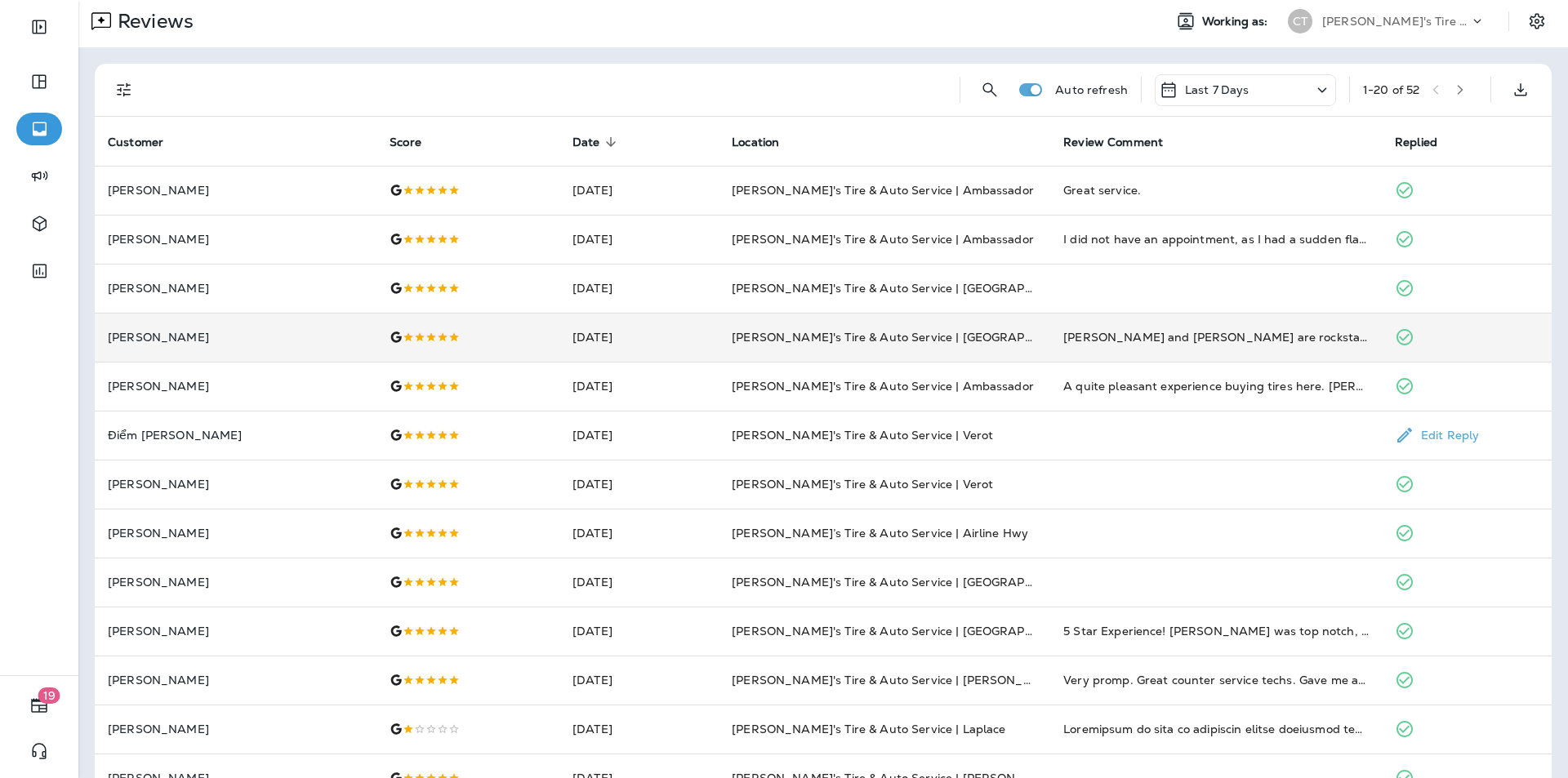
scroll to position [0, 0]
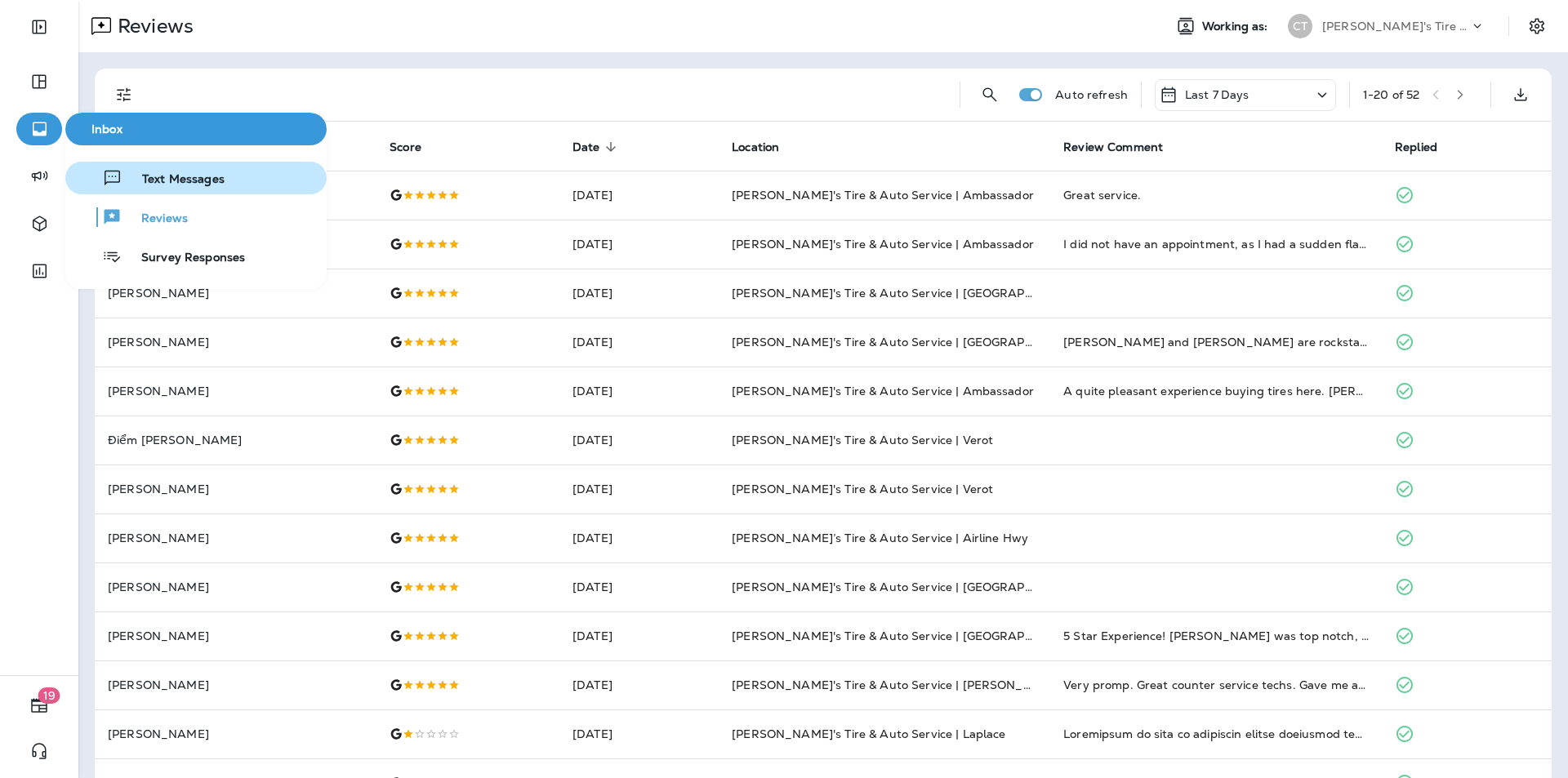
click at [192, 176] on span "Text Messages" at bounding box center [173, 180] width 102 height 16
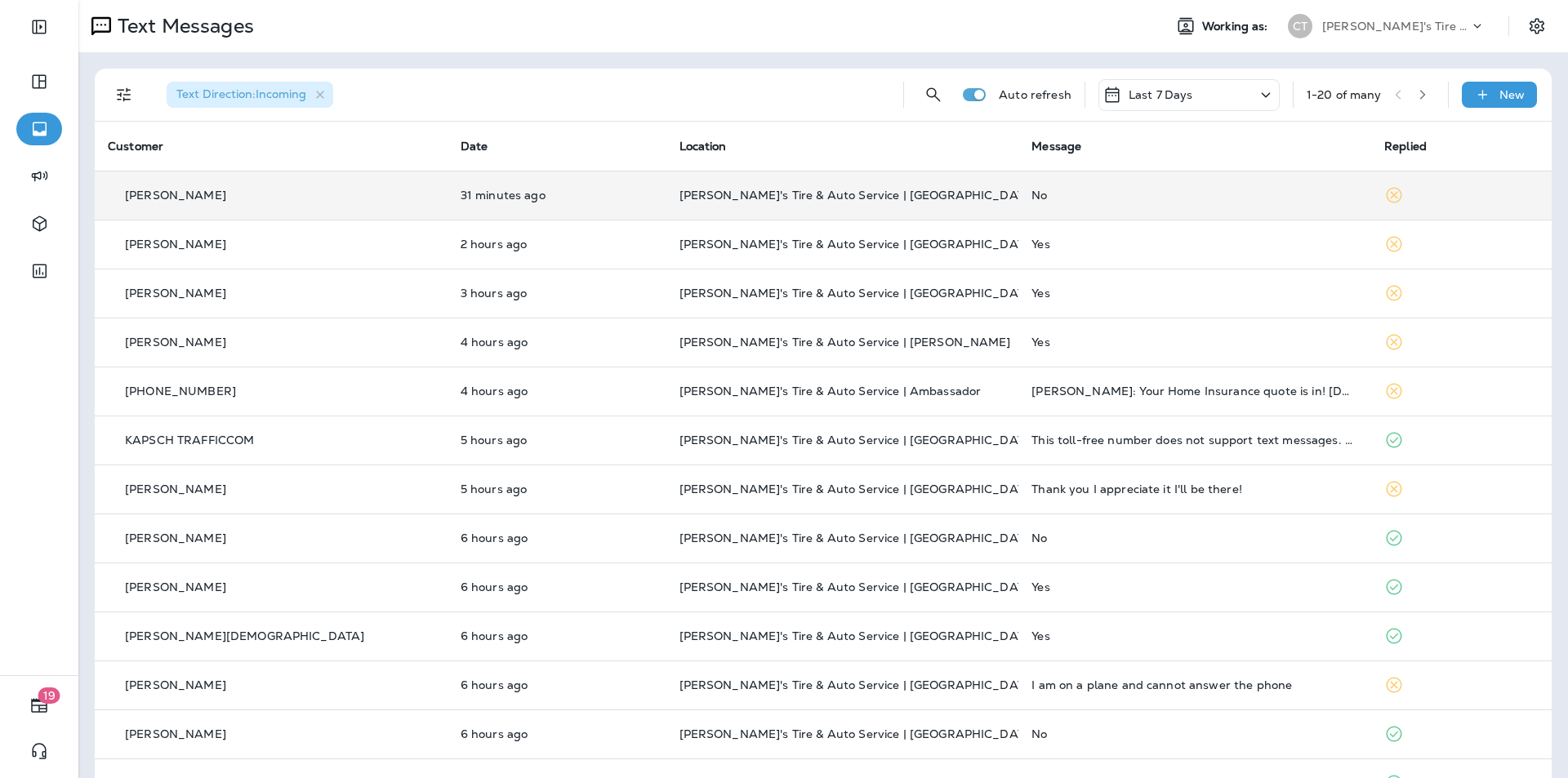
click at [1133, 193] on div "No" at bounding box center [1194, 196] width 327 height 13
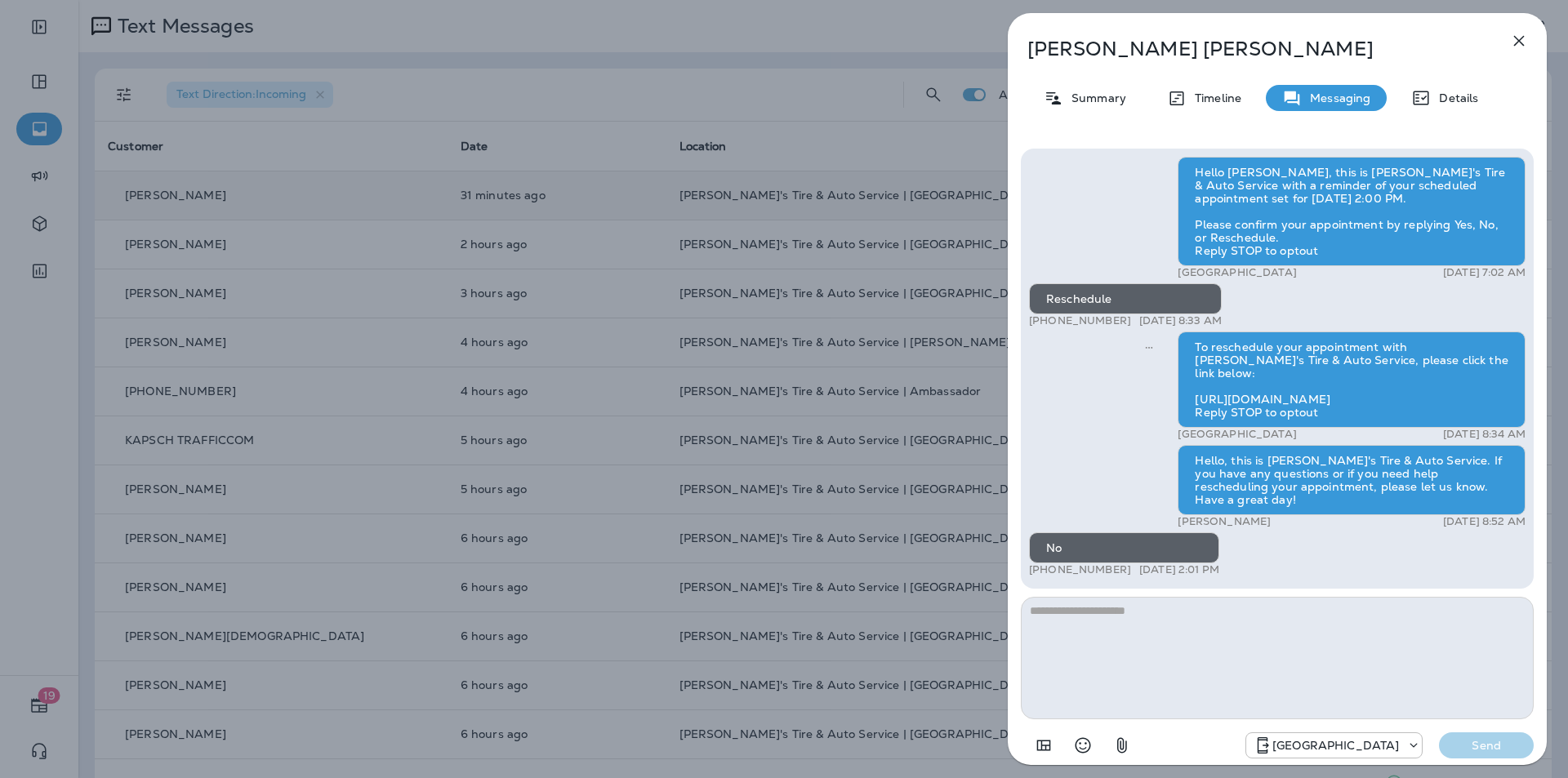
click at [1521, 37] on icon "button" at bounding box center [1519, 41] width 10 height 10
